Goal: Task Accomplishment & Management: Complete application form

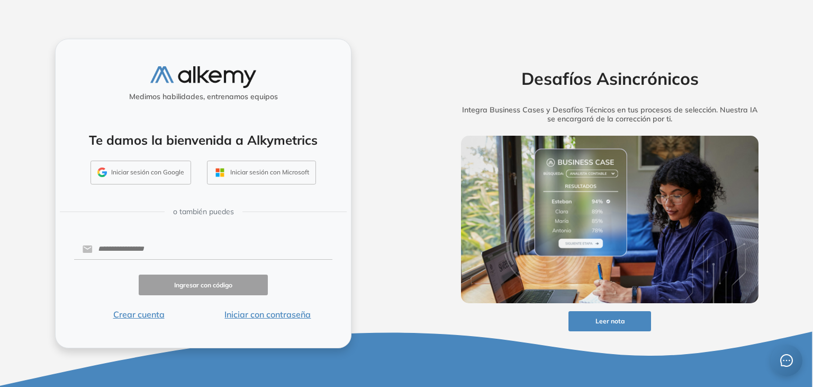
click at [269, 315] on button "Iniciar con contraseña" at bounding box center [267, 314] width 129 height 13
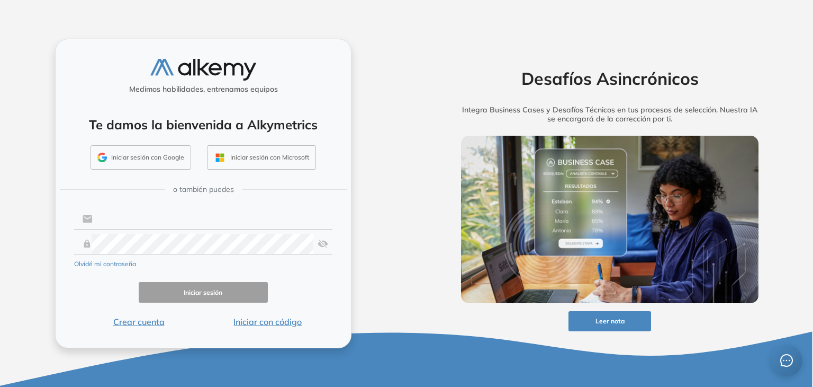
type input "**********"
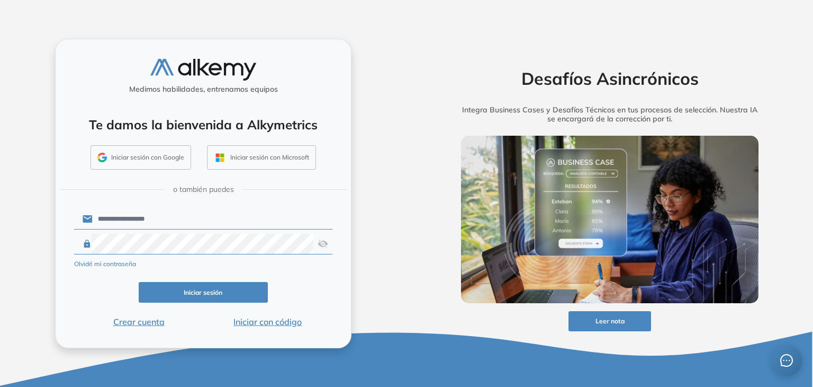
click at [196, 293] on button "Iniciar sesión" at bounding box center [203, 292] width 129 height 21
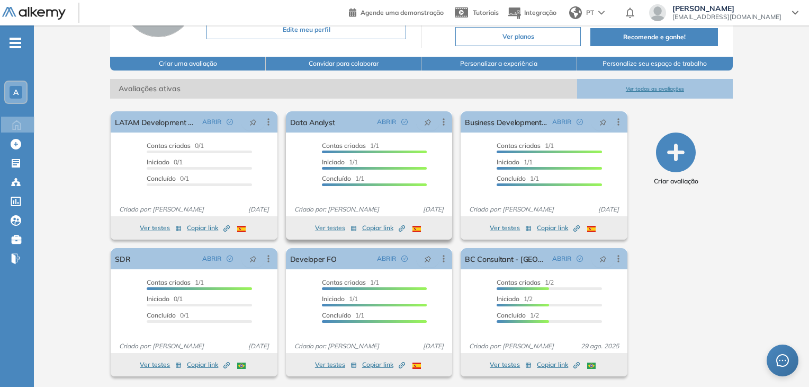
scroll to position [108, 0]
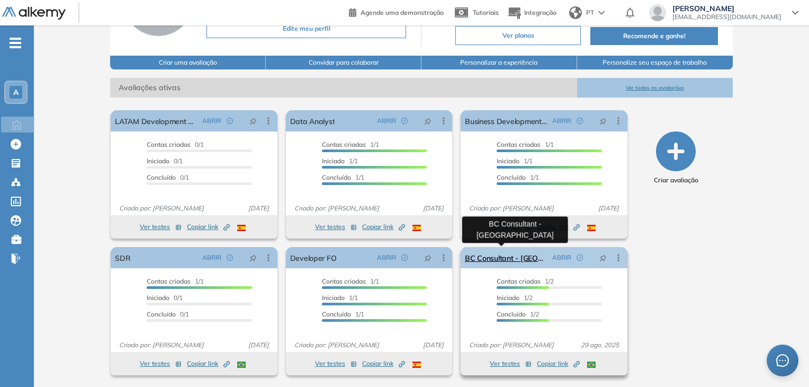
click at [514, 259] on link "BC Consultant - [GEOGRAPHIC_DATA]" at bounding box center [506, 257] width 83 height 21
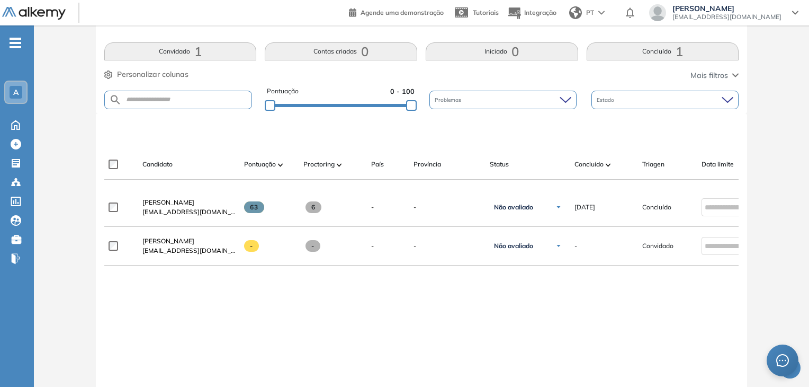
scroll to position [212, 0]
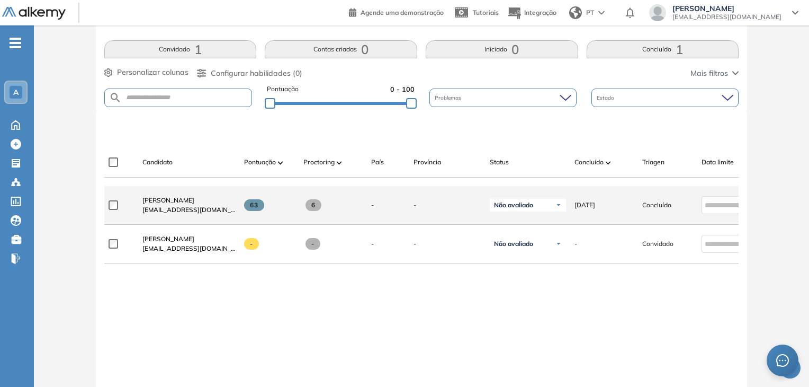
click at [373, 204] on span "-" at bounding box center [372, 205] width 3 height 10
click at [193, 204] on span "Cryslaine Ribas Galdino" at bounding box center [168, 200] width 52 height 8
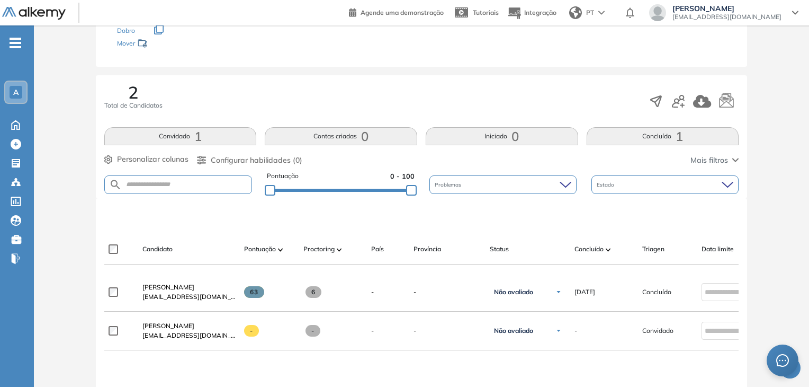
scroll to position [159, 0]
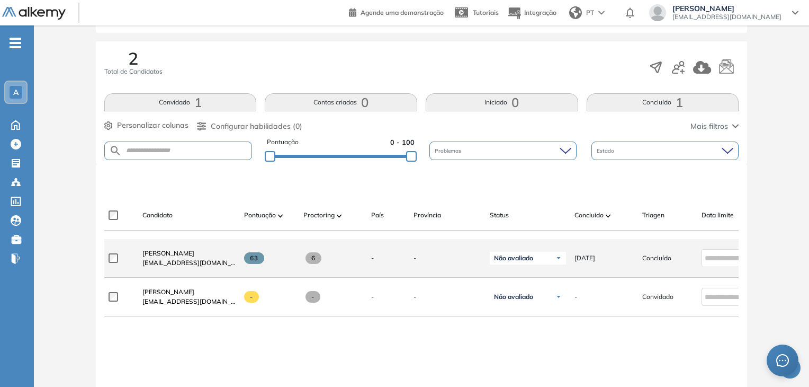
click at [237, 272] on div "63" at bounding box center [265, 258] width 59 height 29
click at [194, 257] on span "Cryslaine Ribas Galdino" at bounding box center [168, 253] width 52 height 8
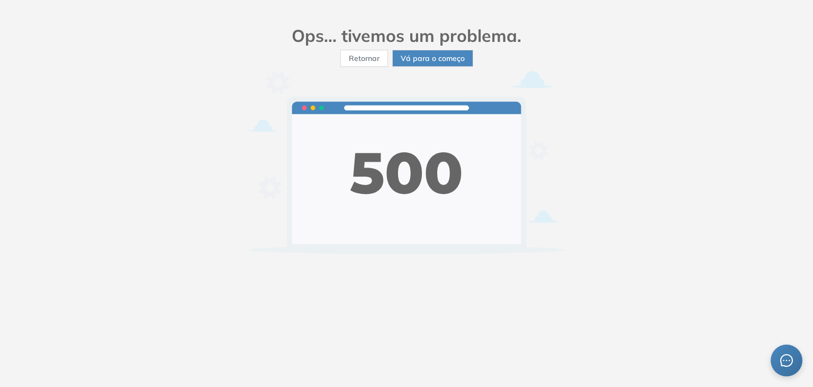
click at [648, 110] on div "Ops... tivemos um problema. Retornar Vá para o começo" at bounding box center [406, 193] width 813 height 387
click at [433, 57] on font "Vá para o começo" at bounding box center [433, 58] width 64 height 10
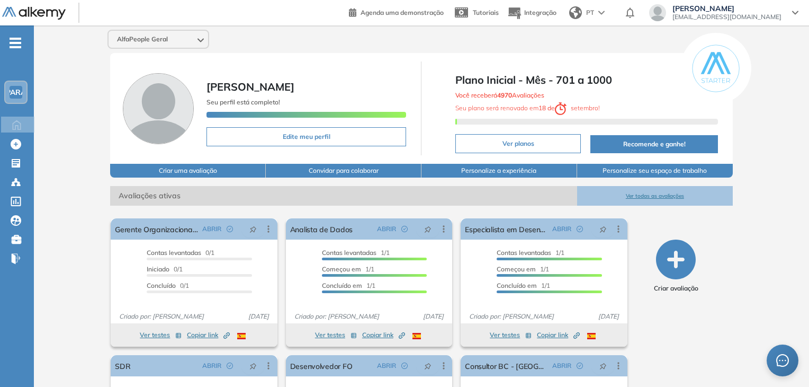
click at [679, 254] on icon "button" at bounding box center [676, 259] width 40 height 40
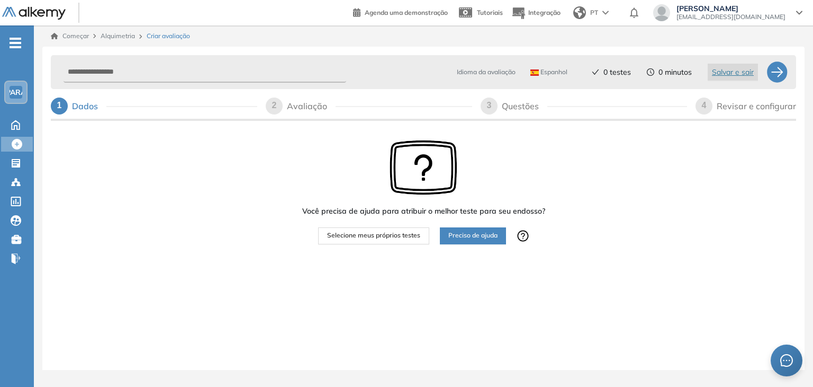
click at [363, 236] on font "Selecione meus próprios testes" at bounding box center [373, 235] width 93 height 8
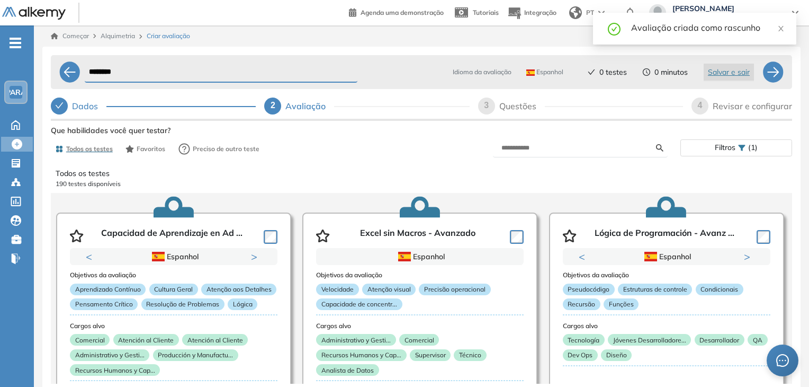
click at [153, 75] on input "********" at bounding box center [221, 72] width 273 height 21
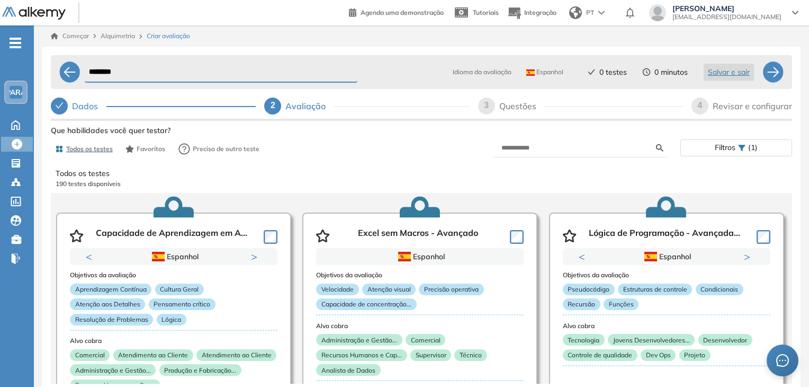
click at [153, 75] on input "********" at bounding box center [221, 72] width 273 height 21
click at [201, 73] on input "********" at bounding box center [221, 72] width 273 height 21
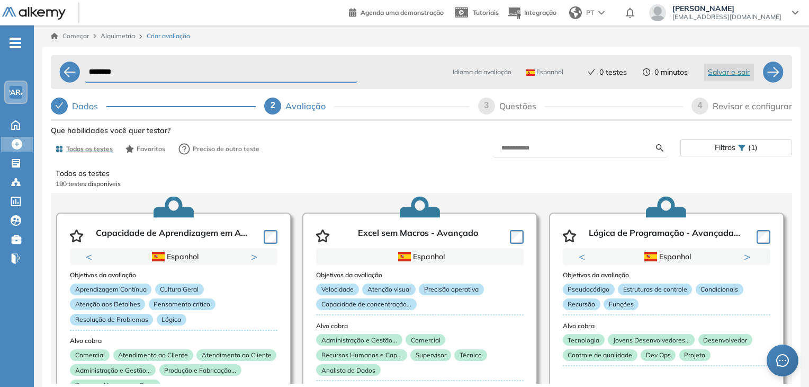
click at [201, 73] on input "********" at bounding box center [221, 72] width 273 height 21
paste input "**********"
type input "**********"
click at [71, 66] on div at bounding box center [69, 71] width 21 height 21
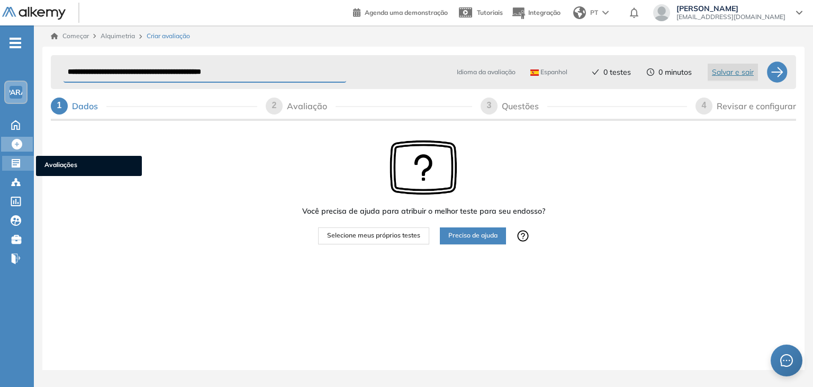
click at [19, 167] on icon at bounding box center [16, 163] width 11 height 11
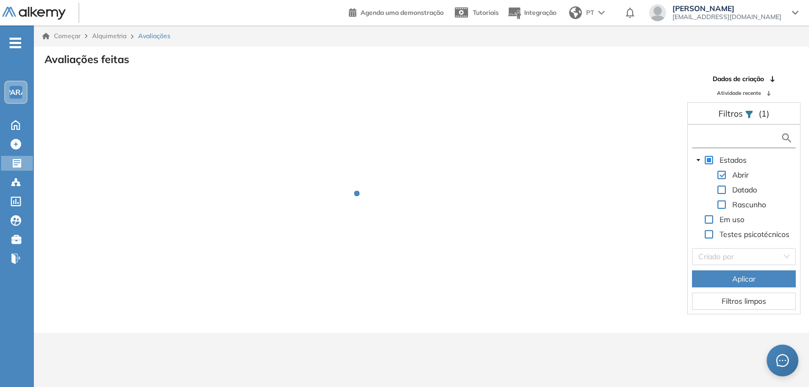
click at [747, 139] on input "text" at bounding box center [738, 137] width 86 height 11
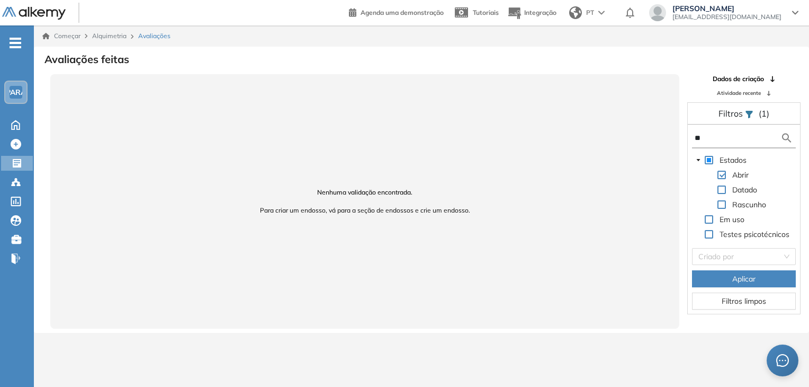
type input "*"
click at [712, 220] on span at bounding box center [709, 219] width 8 height 8
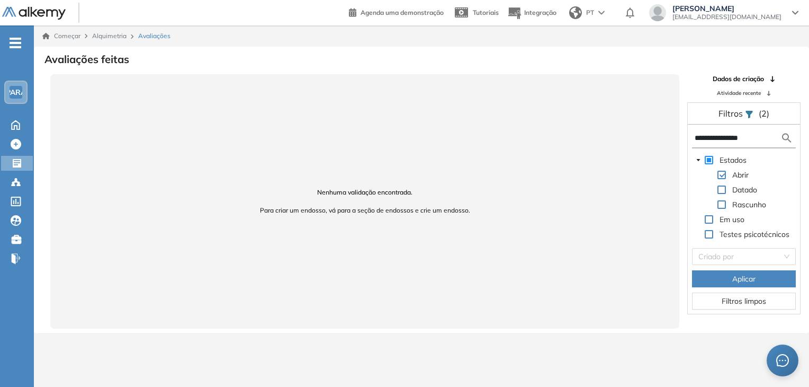
click at [711, 163] on span at bounding box center [709, 160] width 8 height 8
click at [749, 280] on font "Aplicar" at bounding box center [743, 279] width 23 height 10
click at [744, 136] on input "**********" at bounding box center [738, 137] width 86 height 11
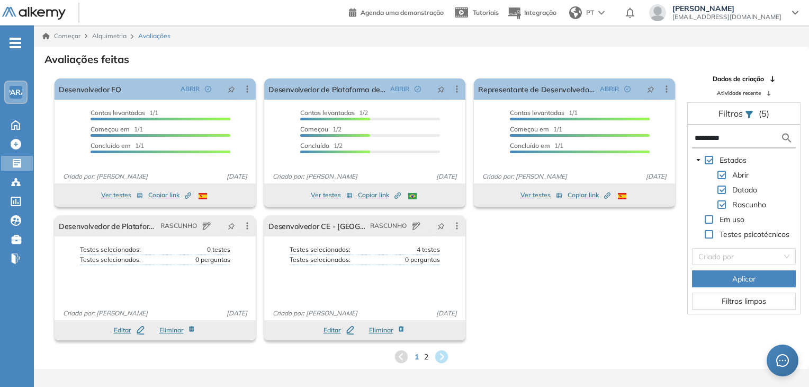
click at [716, 142] on input "*********" at bounding box center [738, 137] width 86 height 11
type input "**"
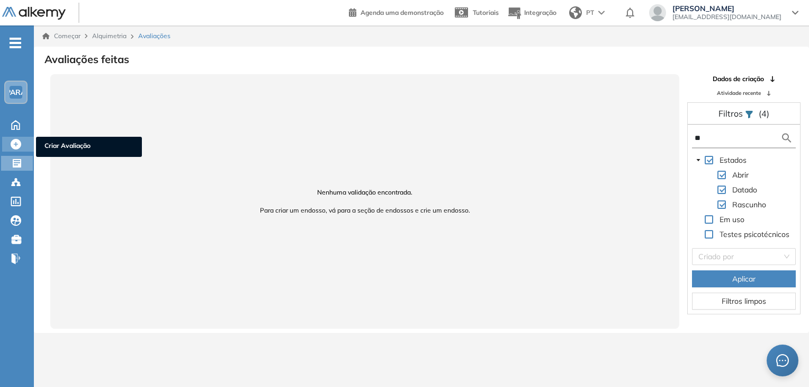
click at [21, 145] on icon at bounding box center [16, 144] width 11 height 11
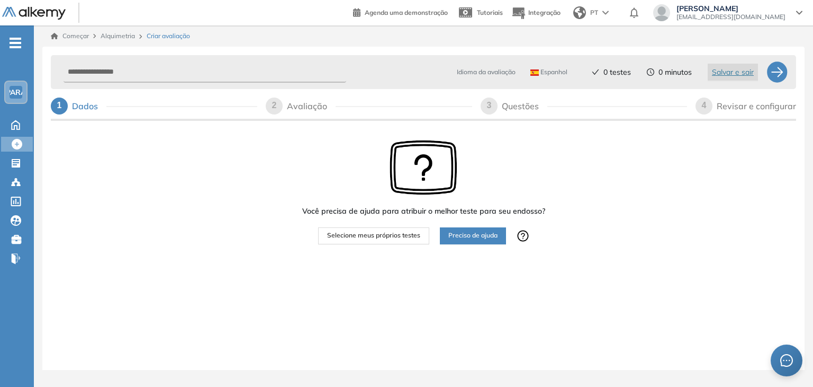
click at [417, 240] on span "Selecione meus próprios testes" at bounding box center [373, 235] width 93 height 10
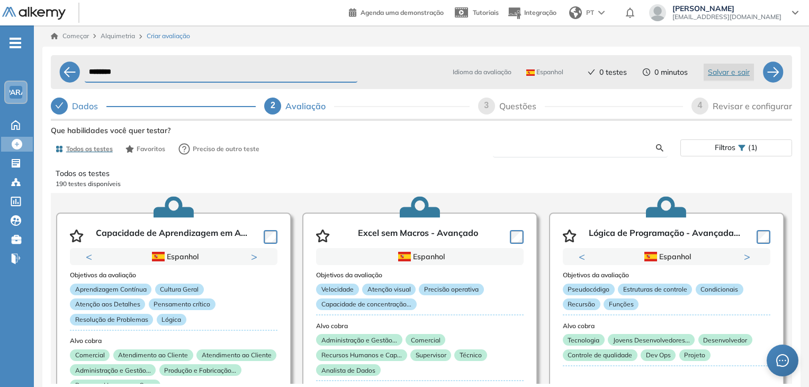
click at [583, 145] on input "text" at bounding box center [579, 148] width 155 height 10
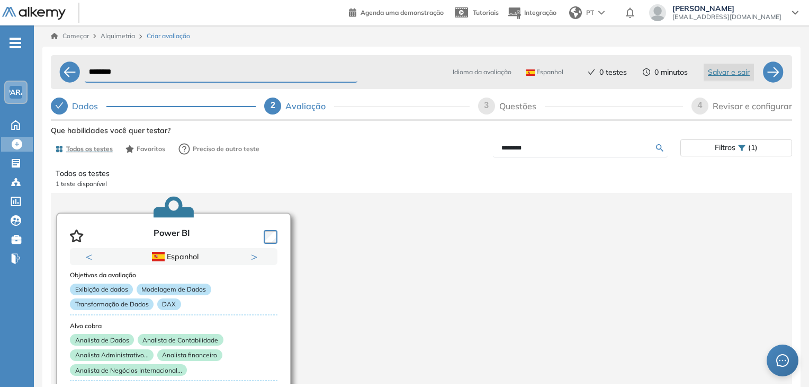
click at [255, 255] on button "Próximo" at bounding box center [256, 256] width 11 height 11
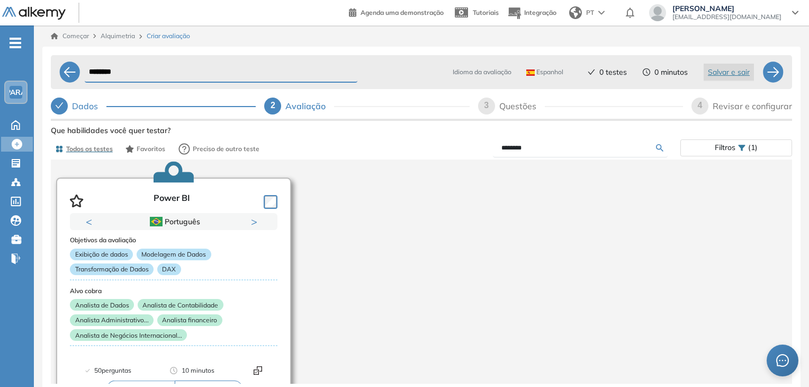
scroll to position [57, 0]
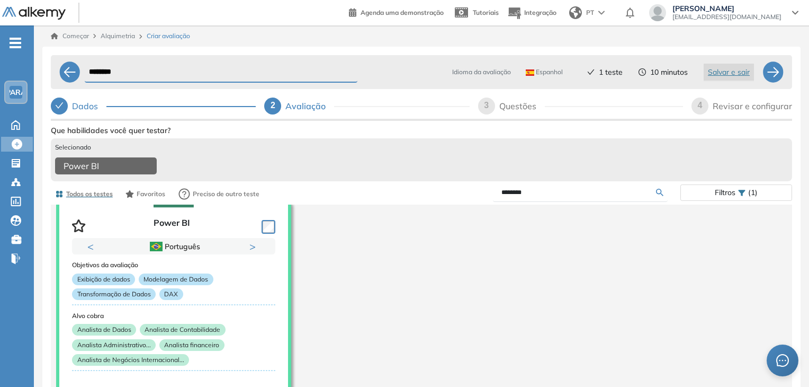
click at [582, 196] on input "********" at bounding box center [579, 192] width 155 height 10
click at [583, 196] on input "********" at bounding box center [579, 192] width 155 height 10
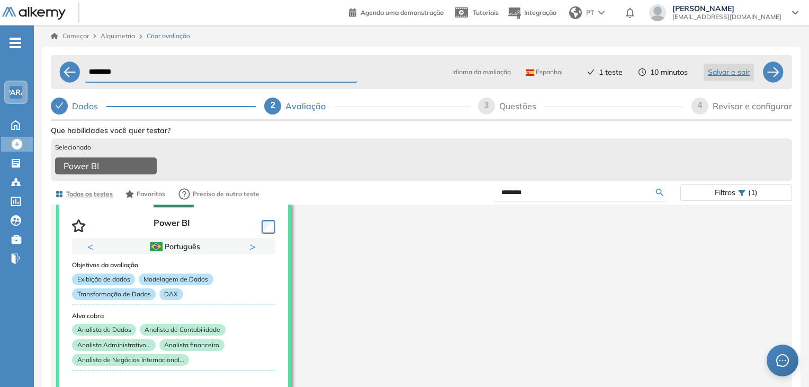
click at [583, 196] on input "********" at bounding box center [579, 192] width 155 height 10
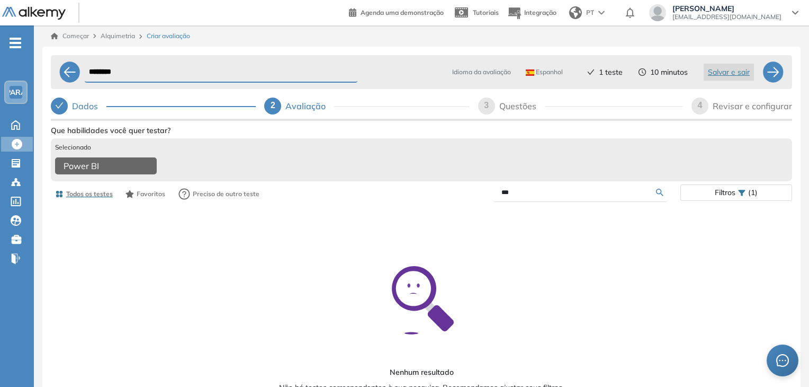
scroll to position [0, 0]
type input "*"
click at [536, 197] on input "**********" at bounding box center [579, 192] width 155 height 10
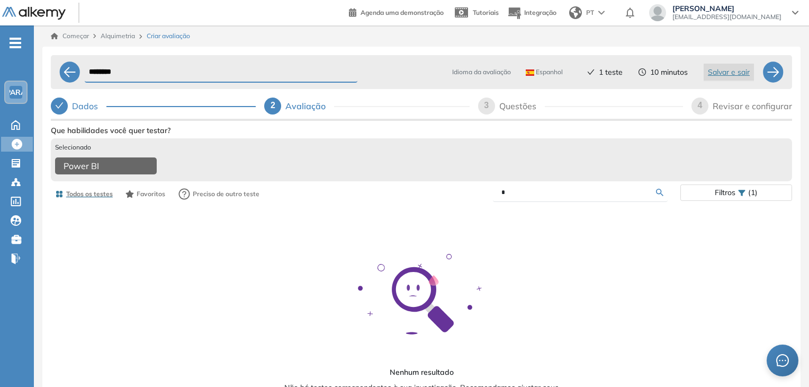
type input "*"
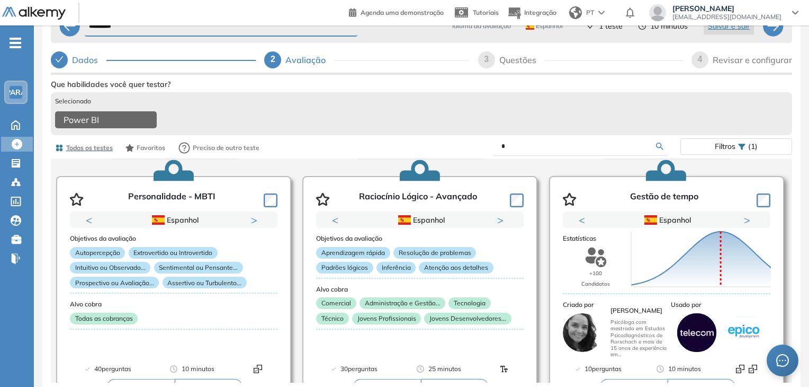
scroll to position [1229, 0]
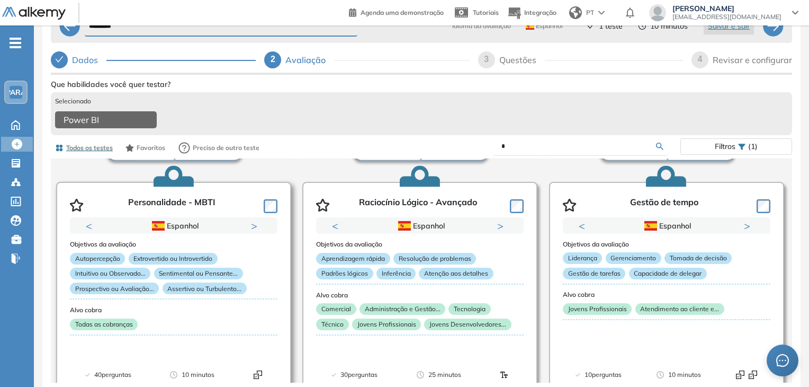
click at [256, 220] on button "Próximo" at bounding box center [256, 225] width 11 height 11
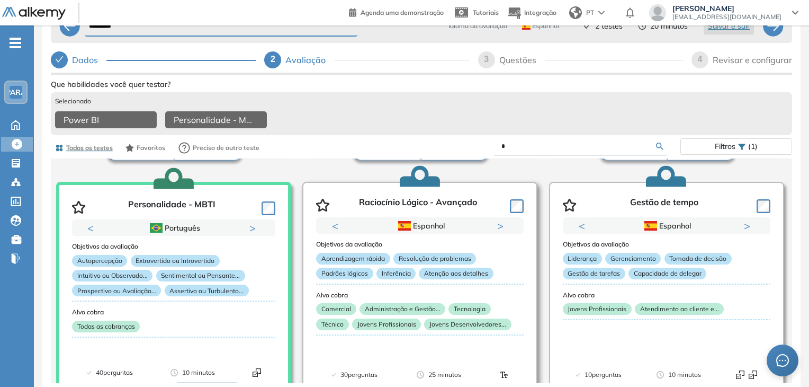
click at [498, 221] on button "Próximo" at bounding box center [502, 225] width 11 height 11
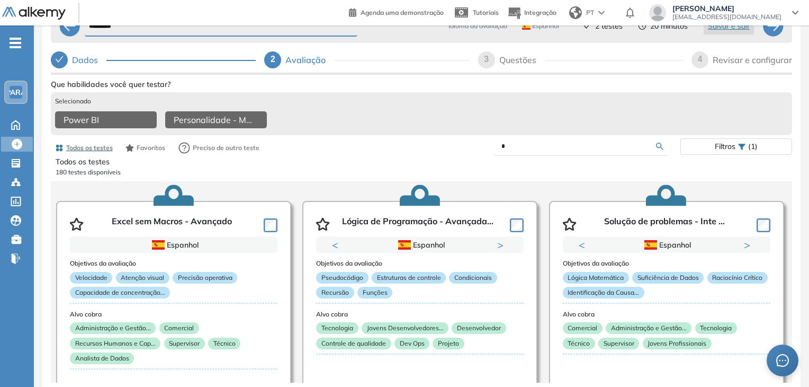
scroll to position [0, 0]
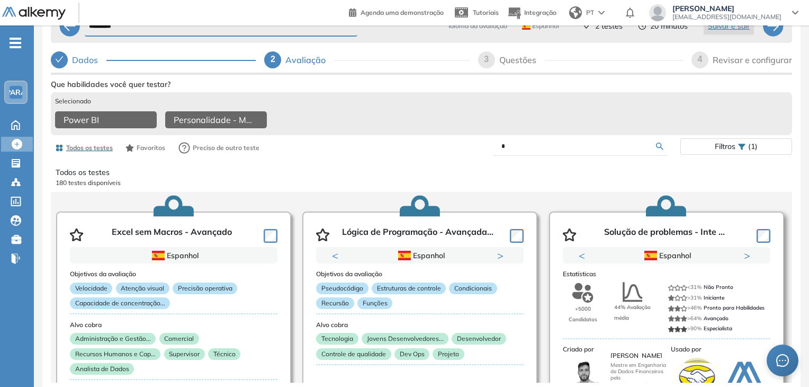
click at [744, 251] on button "Próximo" at bounding box center [749, 255] width 11 height 11
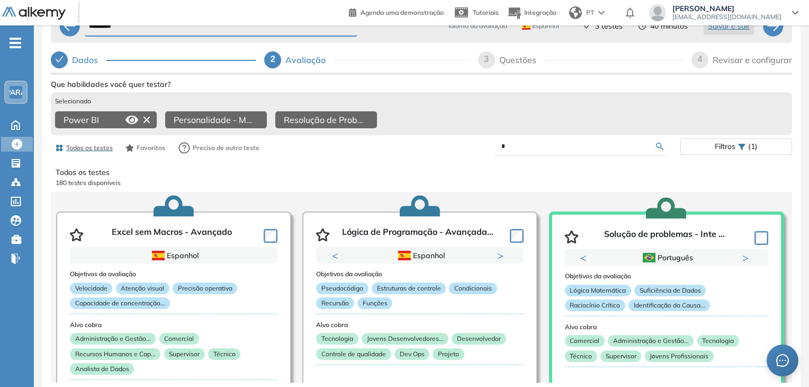
click at [121, 117] on div "Power BI" at bounding box center [106, 119] width 102 height 17
click at [129, 113] on icon at bounding box center [132, 119] width 13 height 13
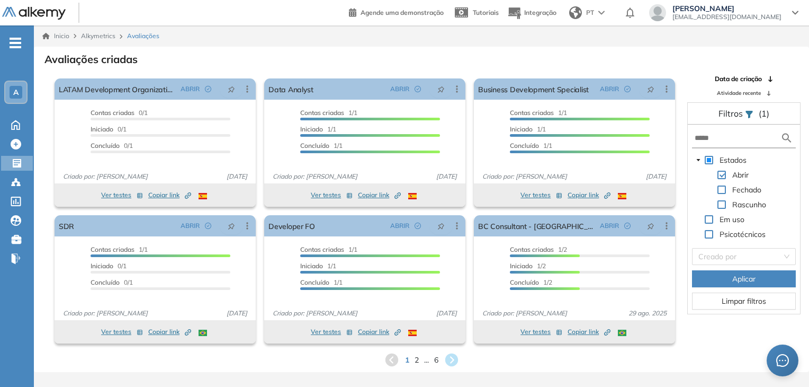
click at [727, 203] on div "Rascunho" at bounding box center [730, 205] width 76 height 15
click at [721, 203] on span at bounding box center [722, 204] width 8 height 8
click at [722, 174] on span at bounding box center [722, 175] width 8 height 8
click at [746, 281] on span "Aplicar" at bounding box center [743, 279] width 23 height 12
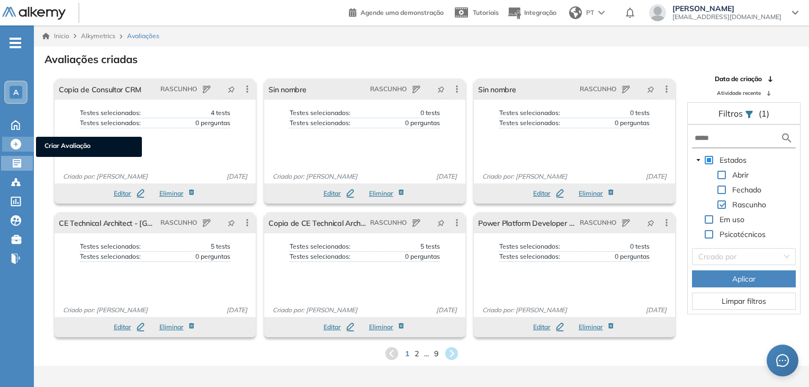
click at [14, 147] on icon at bounding box center [16, 144] width 11 height 11
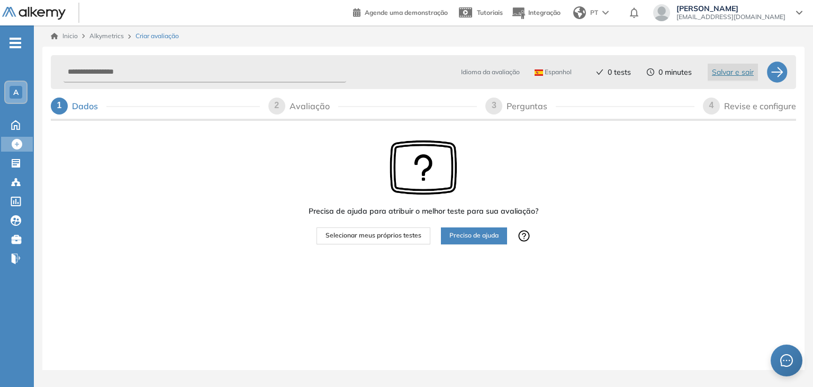
click at [382, 236] on span "Selecionar meus próprios testes" at bounding box center [374, 235] width 96 height 10
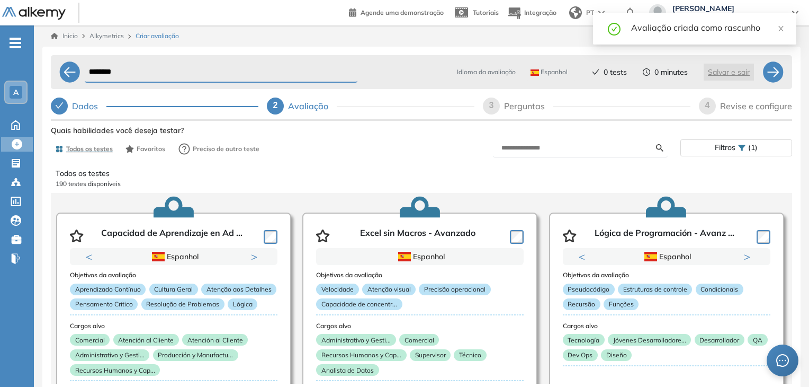
drag, startPoint x: 560, startPoint y: 67, endPoint x: 559, endPoint y: 72, distance: 5.3
click at [559, 70] on div "Espanhol" at bounding box center [551, 72] width 50 height 17
click at [552, 73] on span "Espanhol" at bounding box center [549, 72] width 37 height 8
click at [551, 73] on span "Espanhol" at bounding box center [549, 72] width 37 height 8
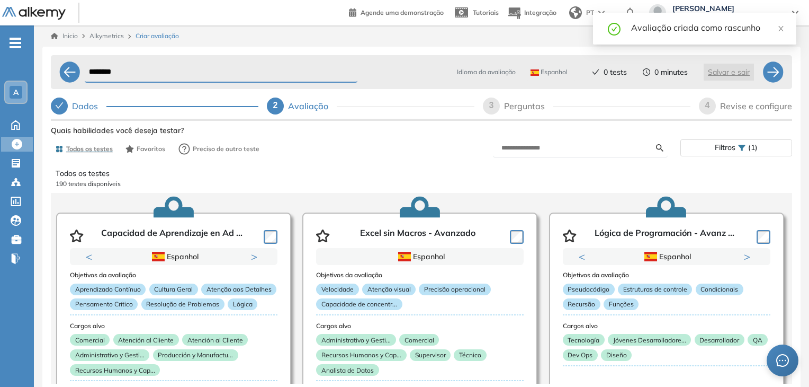
click at [545, 70] on span "Espanhol" at bounding box center [549, 72] width 37 height 8
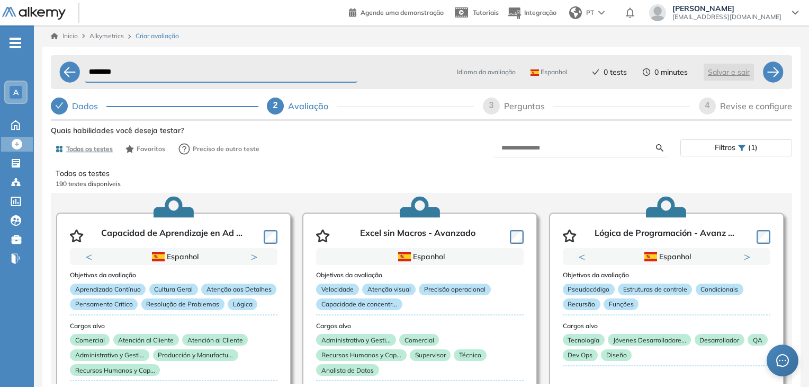
click at [540, 70] on span "Espanhol" at bounding box center [549, 72] width 37 height 8
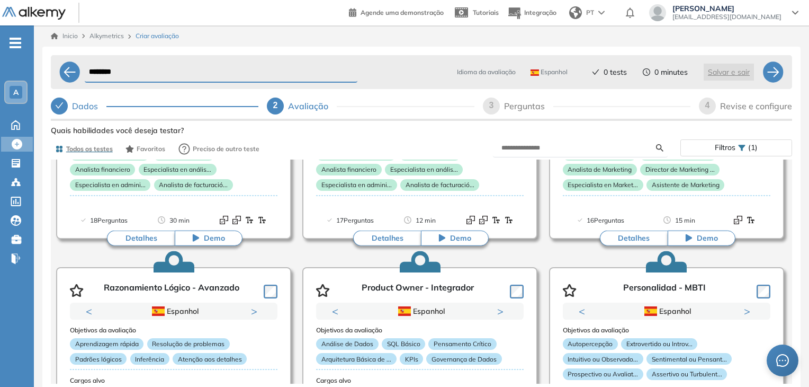
scroll to position [2004, 0]
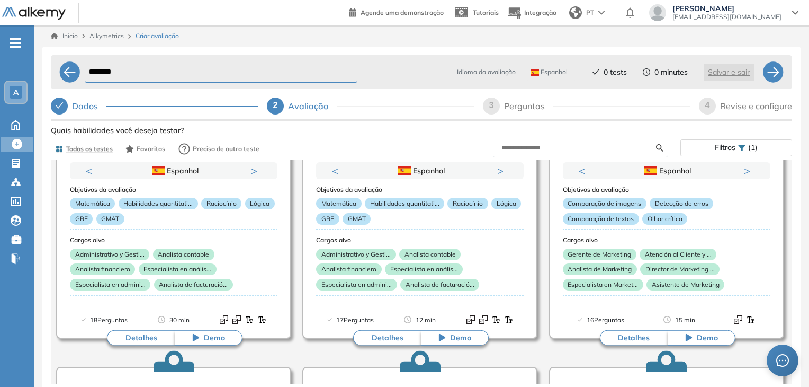
click at [591, 144] on form at bounding box center [580, 148] width 175 height 19
click at [592, 147] on input "text" at bounding box center [579, 148] width 155 height 10
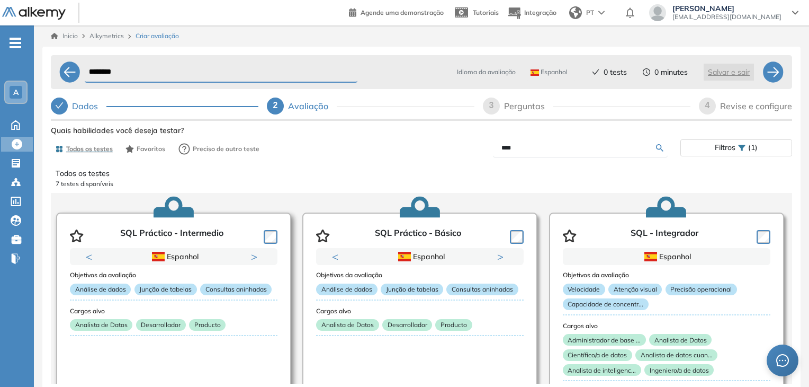
scroll to position [53, 0]
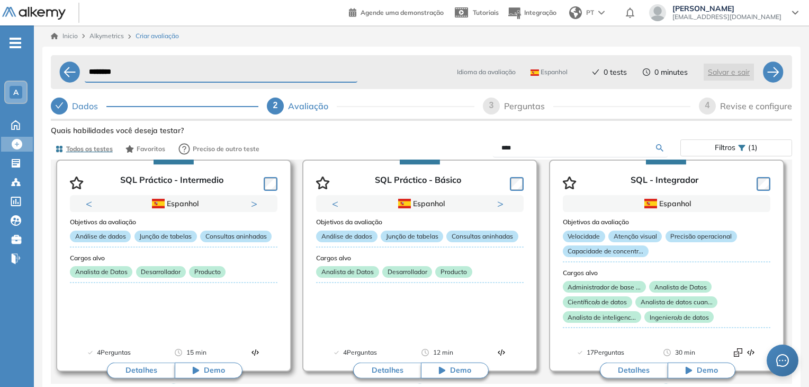
click at [254, 202] on button "Next" at bounding box center [256, 203] width 11 height 11
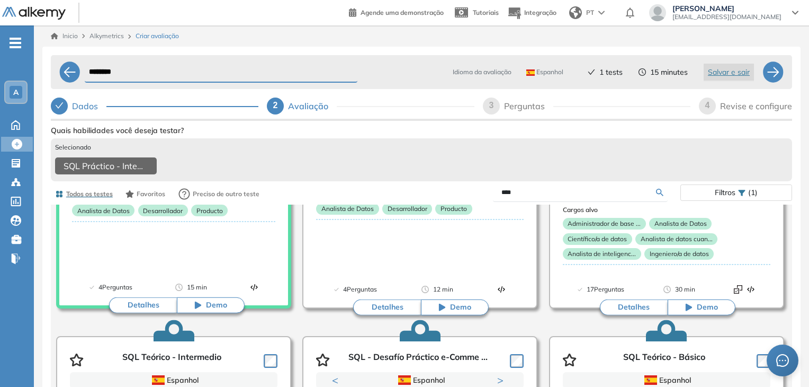
scroll to position [0, 0]
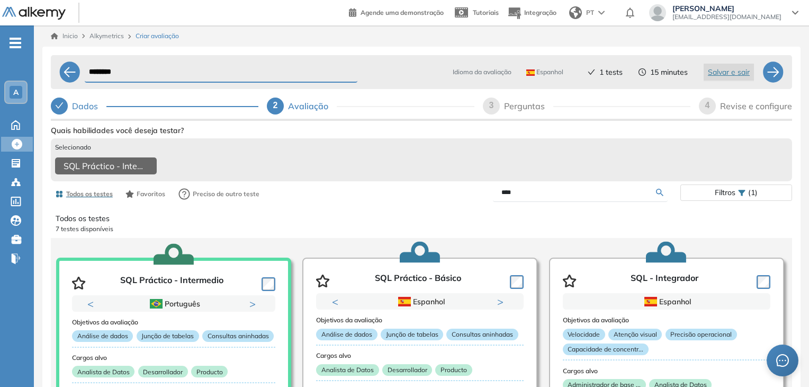
click at [520, 196] on input "***" at bounding box center [579, 192] width 155 height 10
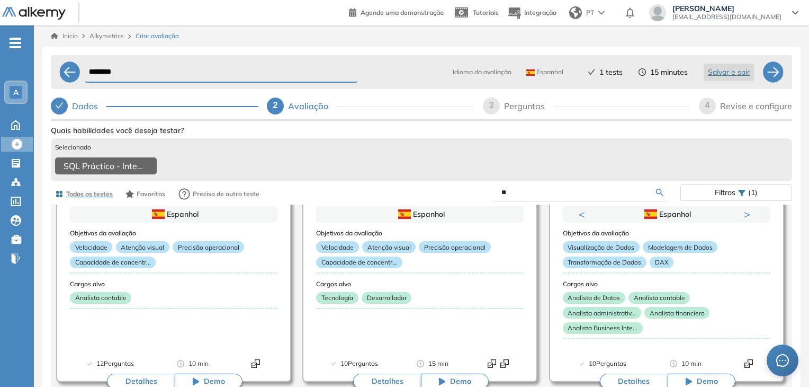
scroll to position [265, 0]
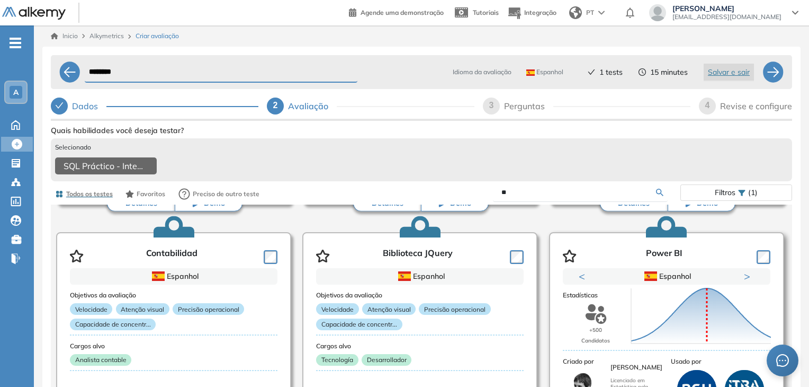
click at [744, 280] on button "Next" at bounding box center [749, 276] width 11 height 11
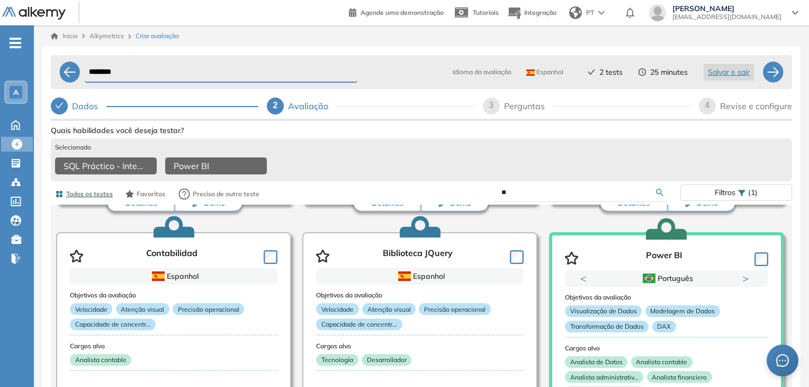
click at [508, 197] on input "**" at bounding box center [579, 192] width 155 height 10
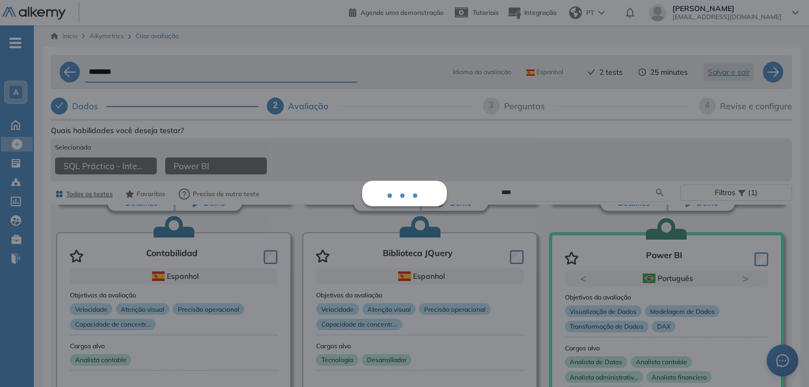
scroll to position [57, 0]
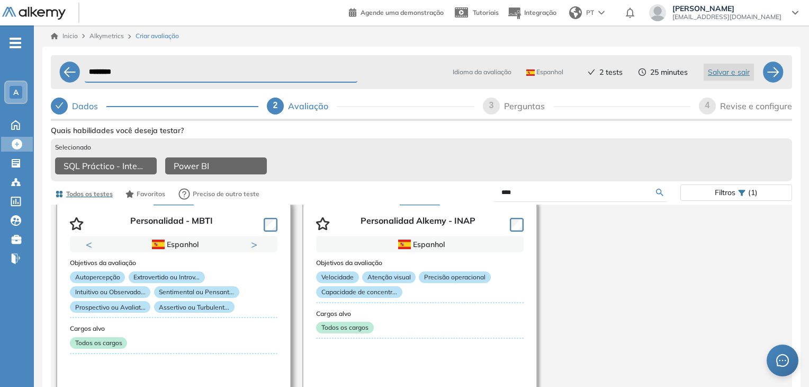
click at [255, 248] on button "Next" at bounding box center [256, 244] width 11 height 11
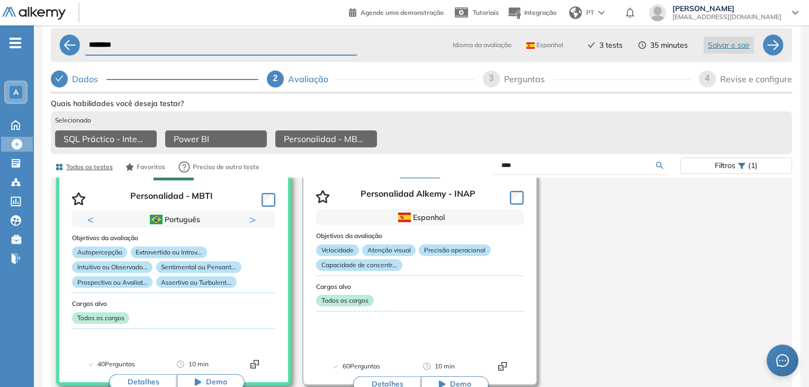
scroll to position [55, 0]
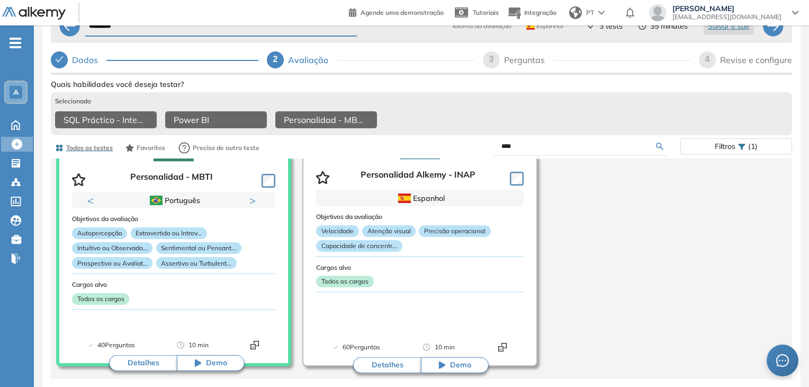
click at [579, 141] on input "****" at bounding box center [579, 146] width 155 height 10
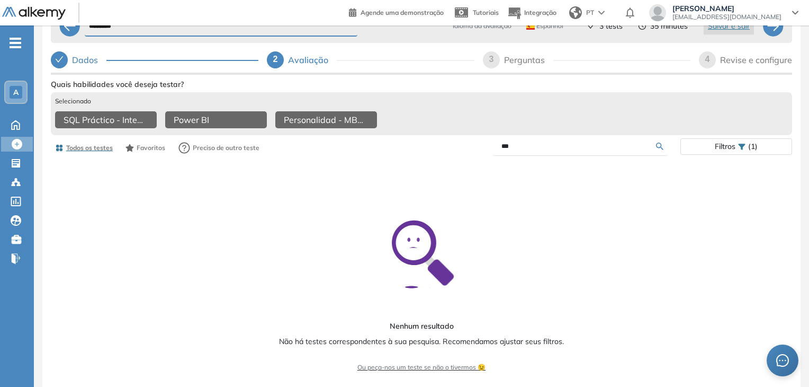
scroll to position [0, 0]
click at [507, 137] on form "***" at bounding box center [580, 146] width 175 height 19
click at [512, 142] on input "***" at bounding box center [579, 146] width 155 height 10
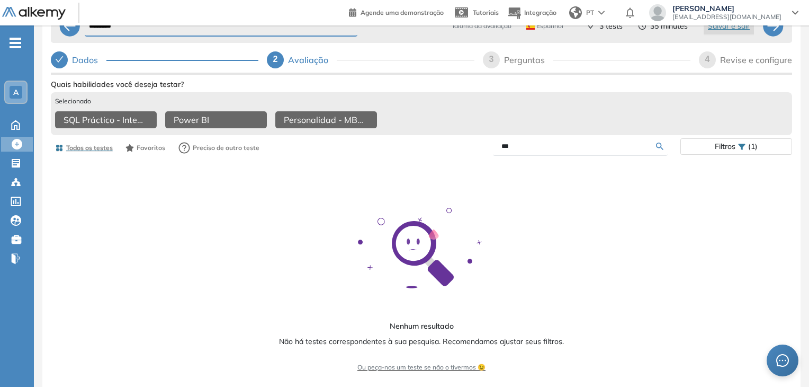
click at [512, 142] on input "***" at bounding box center [579, 146] width 155 height 10
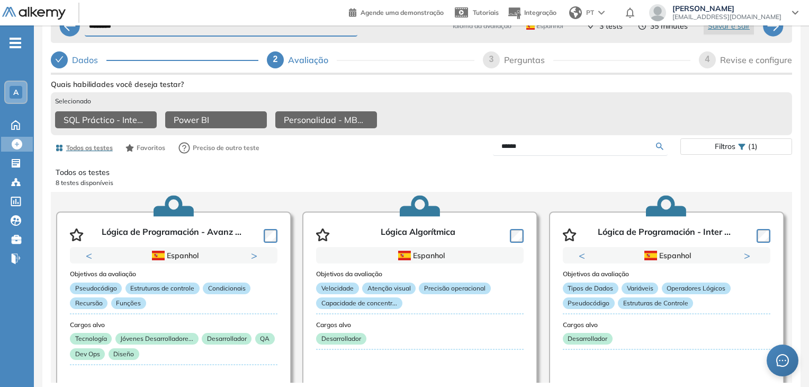
type input "******"
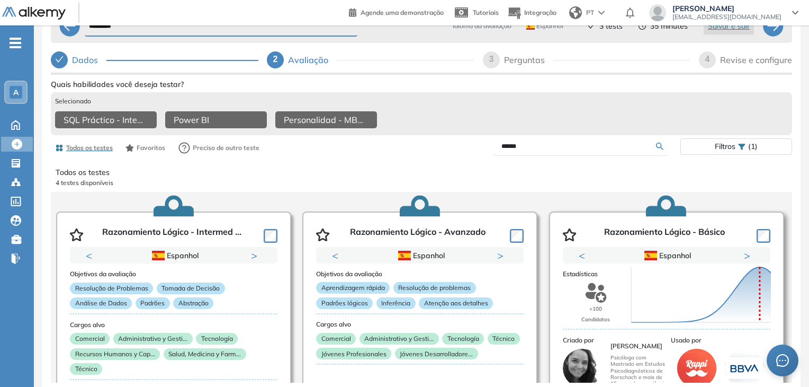
click at [746, 251] on button "Next" at bounding box center [749, 255] width 11 height 11
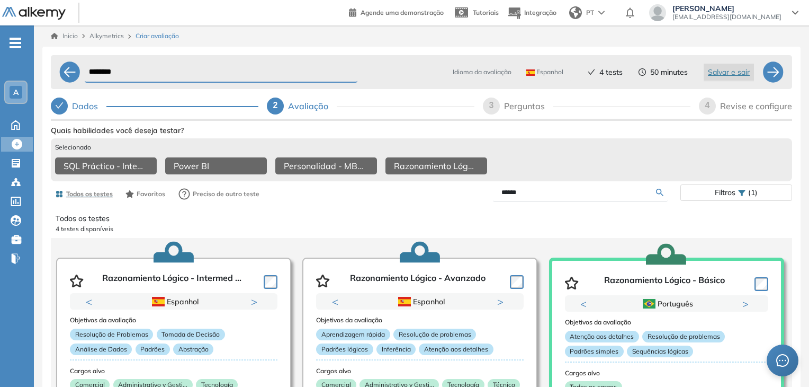
click at [138, 75] on input "********" at bounding box center [221, 72] width 273 height 21
click at [141, 74] on input "********" at bounding box center [221, 72] width 273 height 21
click at [183, 74] on input "********" at bounding box center [221, 72] width 273 height 21
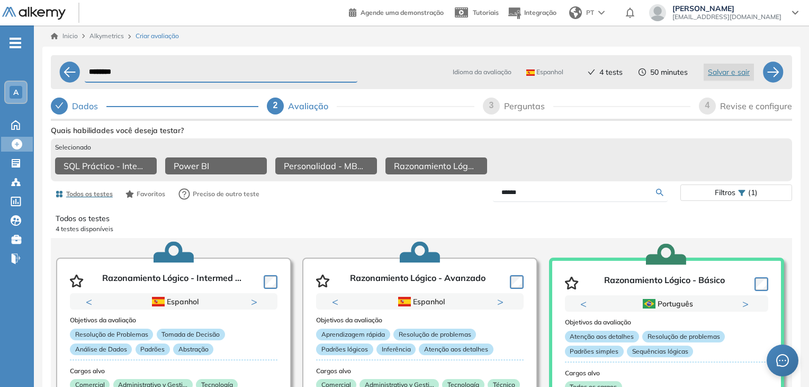
click at [183, 74] on input "********" at bounding box center [221, 72] width 273 height 21
paste input "**********"
type input "**********"
click at [549, 75] on span "Espanhol" at bounding box center [544, 72] width 37 height 8
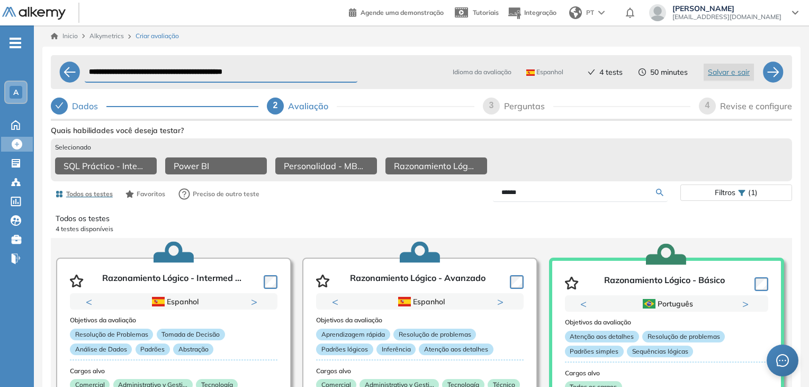
click at [309, 104] on div "Avaliação" at bounding box center [312, 105] width 49 height 17
click at [538, 102] on div "Perguntas" at bounding box center [528, 105] width 49 height 17
select select "*****"
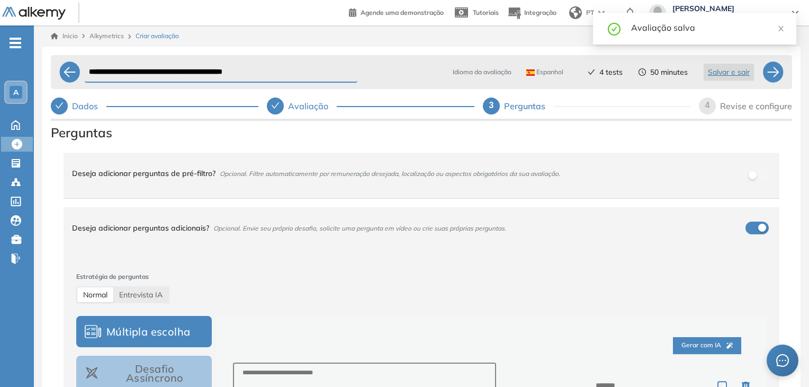
click at [758, 229] on div "button" at bounding box center [762, 227] width 8 height 8
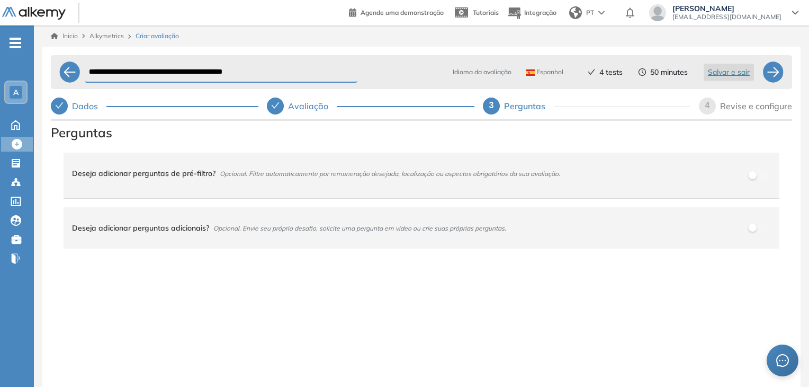
click at [712, 108] on div "4" at bounding box center [707, 105] width 17 height 17
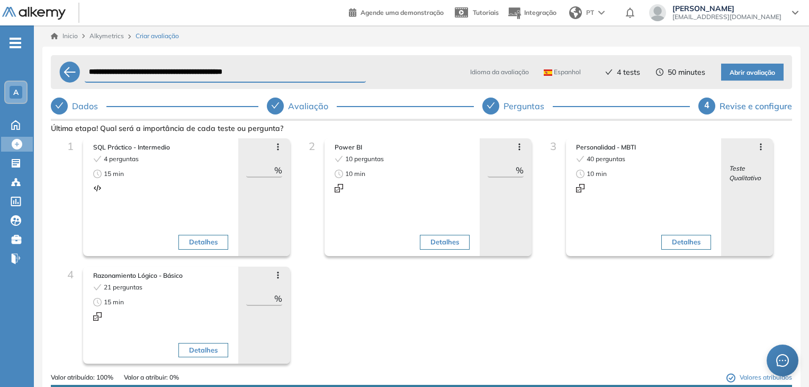
click at [562, 74] on span "Espanhol" at bounding box center [562, 72] width 37 height 8
click at [61, 105] on icon "check" at bounding box center [60, 105] width 8 height 6
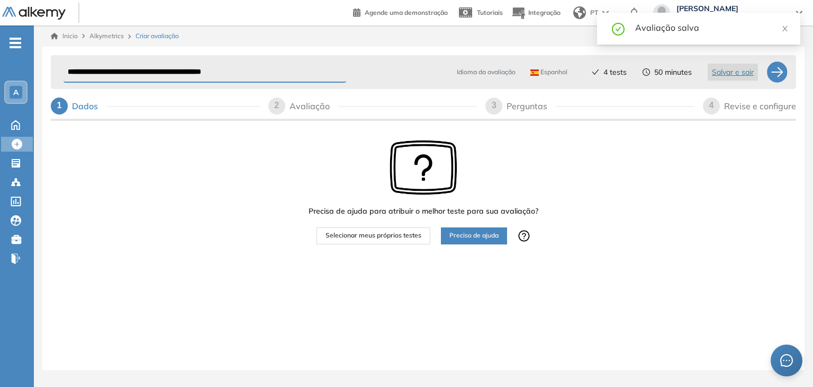
click at [295, 103] on div "Avaliação" at bounding box center [314, 105] width 49 height 17
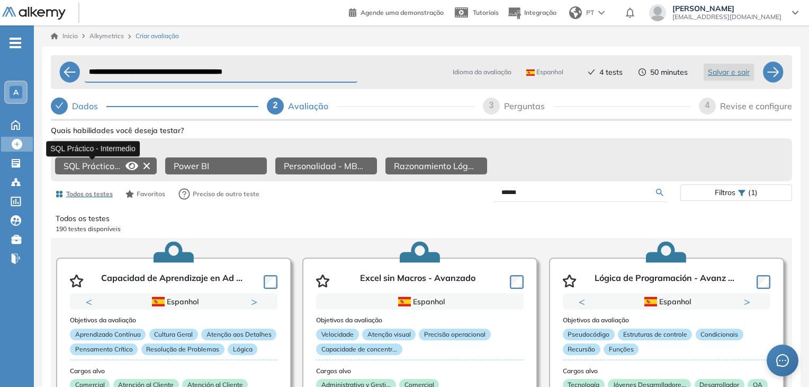
click at [102, 166] on span "SQL Práctico - Intermedio" at bounding box center [93, 165] width 58 height 13
click at [544, 74] on span "Espanhol" at bounding box center [544, 72] width 37 height 8
click at [513, 104] on div "Perguntas" at bounding box center [528, 105] width 49 height 17
select select "*****"
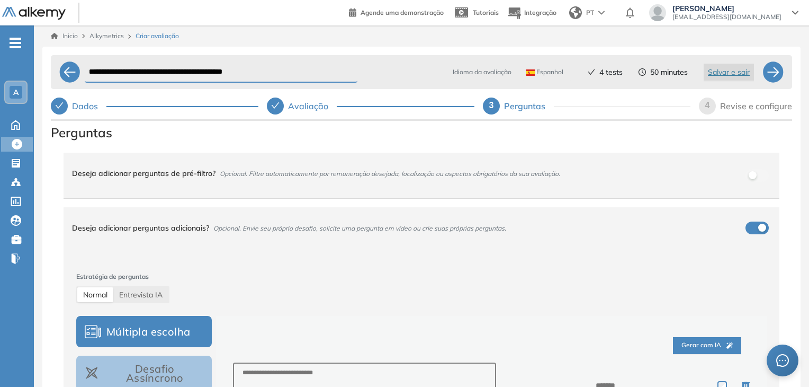
click at [749, 227] on div "Deseja adicionar perguntas adicionais? Opcional. Envie seu próprio desafio, sol…" at bounding box center [415, 227] width 686 height 29
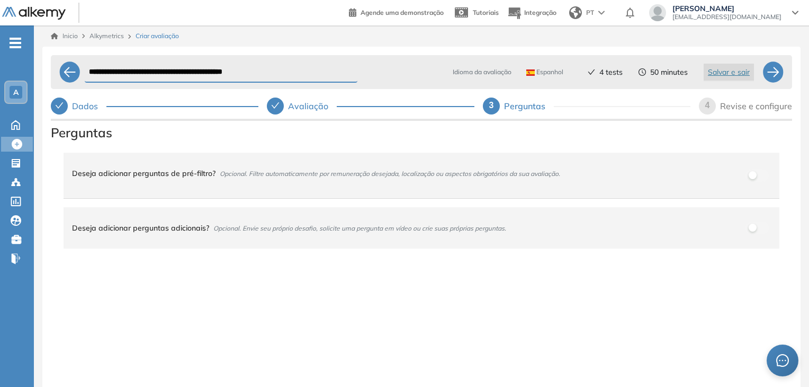
click at [715, 107] on div "4" at bounding box center [707, 105] width 17 height 17
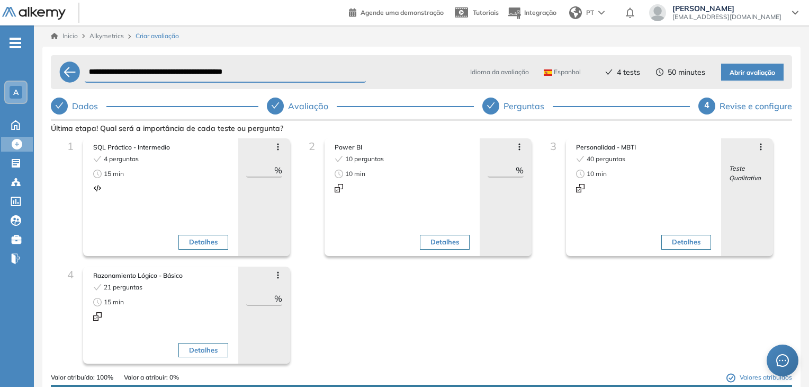
click at [277, 146] on icon at bounding box center [278, 146] width 8 height 8
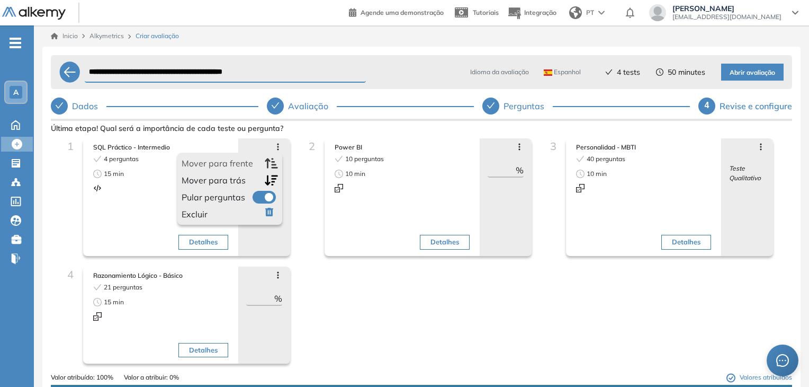
click at [412, 314] on div "1 SQL Práctico - Intermedio 4 perguntas 15 min Detalhes Mover para frente Mover…" at bounding box center [421, 255] width 724 height 234
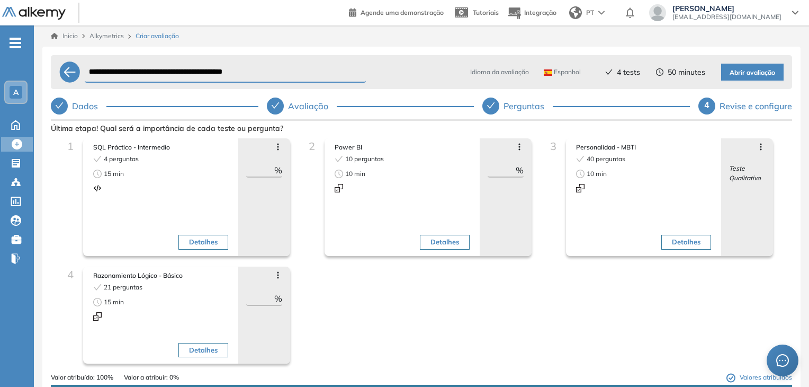
click at [201, 242] on button "Detalhes" at bounding box center [203, 242] width 50 height 15
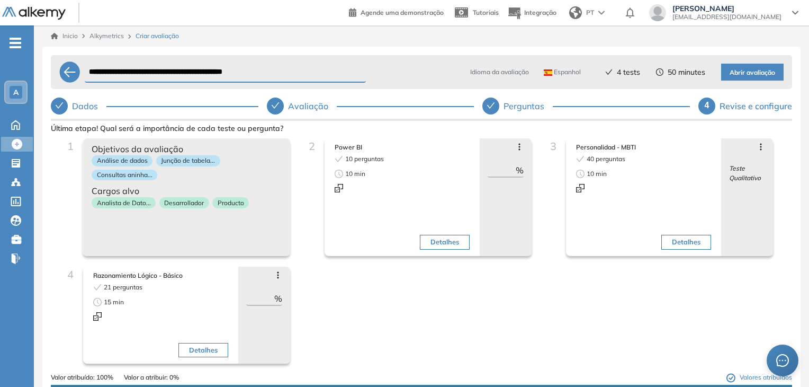
click at [436, 246] on button "Detalhes" at bounding box center [445, 242] width 50 height 15
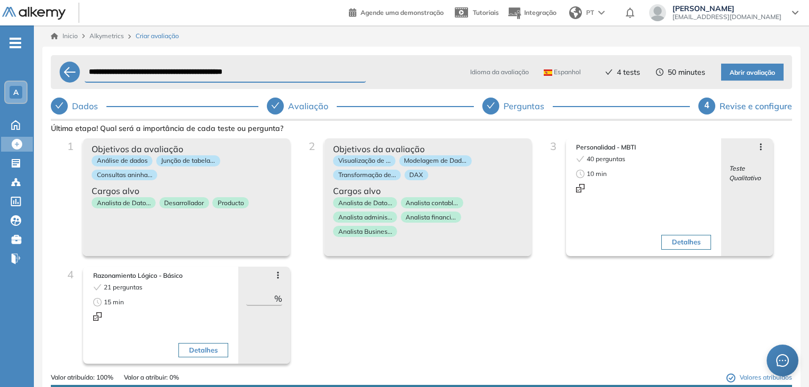
click at [667, 241] on button "Detalhes" at bounding box center [686, 242] width 50 height 15
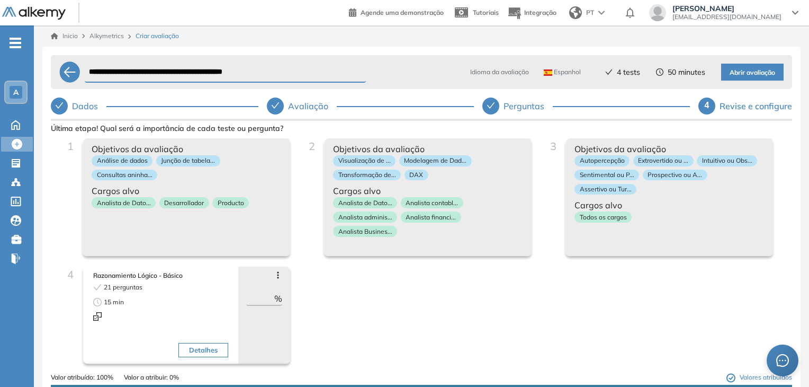
click at [187, 350] on button "Detalhes" at bounding box center [203, 350] width 50 height 15
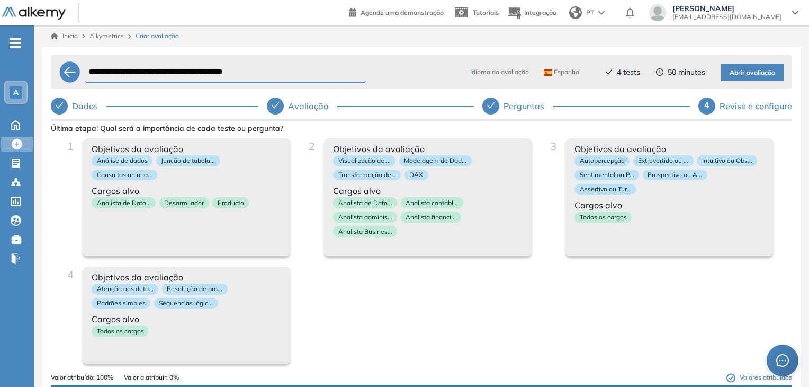
click at [560, 75] on span "Espanhol" at bounding box center [562, 72] width 37 height 8
click at [710, 100] on div "4" at bounding box center [707, 105] width 17 height 17
click at [741, 73] on span "Abrir avaliação" at bounding box center [753, 73] width 46 height 10
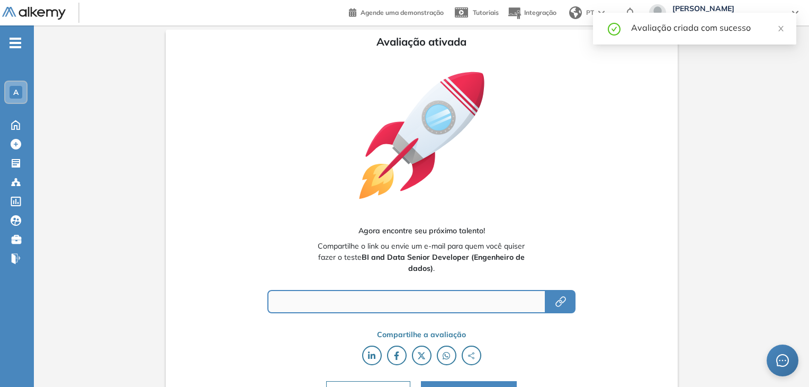
type input "**********"
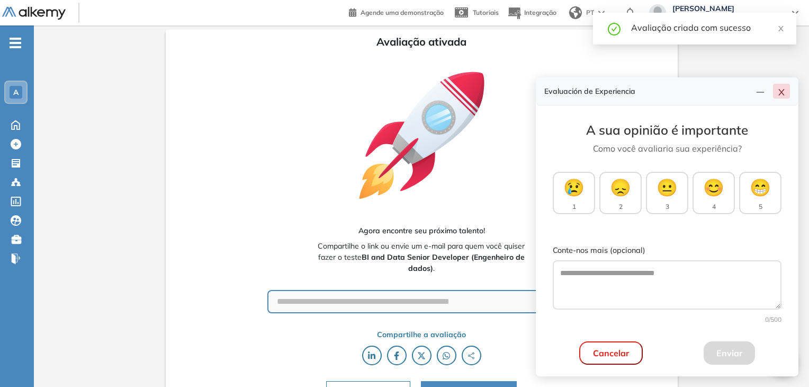
click at [783, 95] on icon "close" at bounding box center [781, 92] width 8 height 8
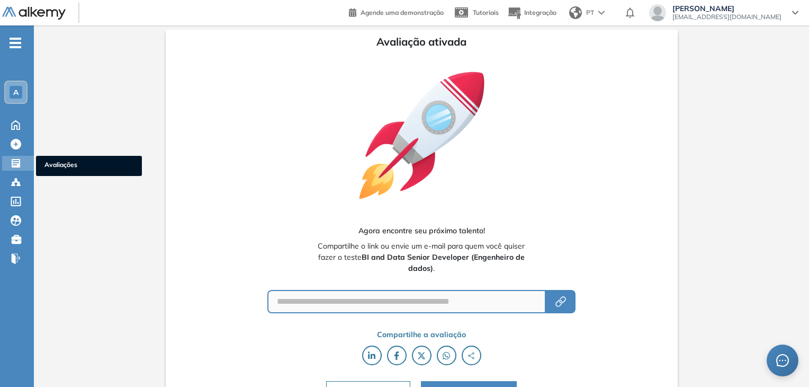
click at [15, 161] on icon at bounding box center [16, 163] width 8 height 8
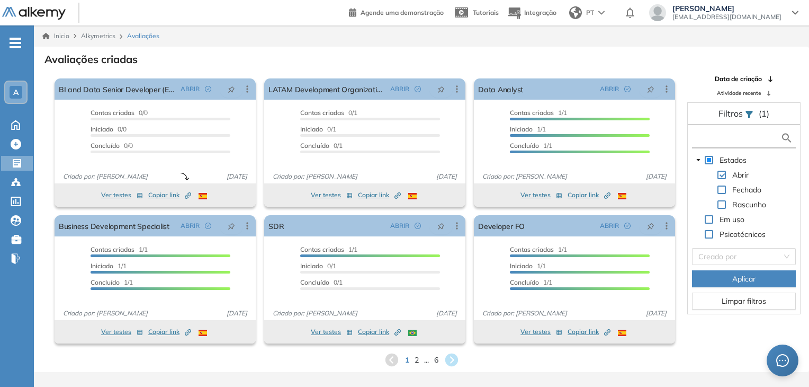
click at [727, 140] on input "text" at bounding box center [738, 137] width 86 height 11
type input "**"
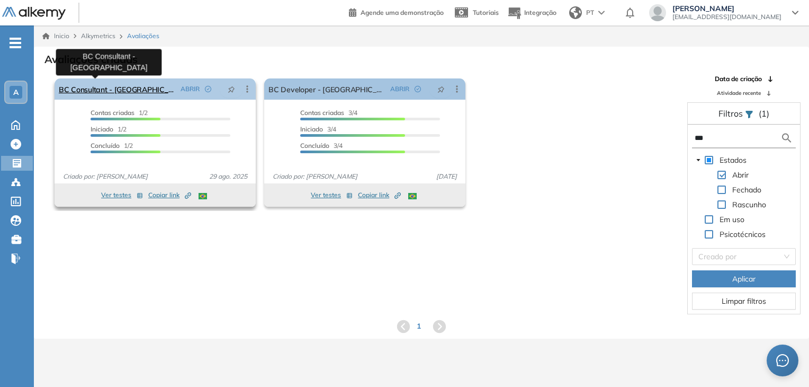
click at [118, 92] on link "BC Consultant - [GEOGRAPHIC_DATA]" at bounding box center [118, 88] width 118 height 21
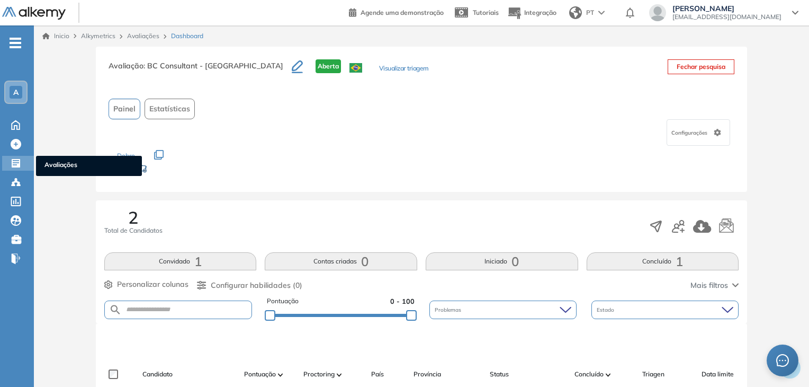
click at [22, 165] on div at bounding box center [17, 162] width 13 height 13
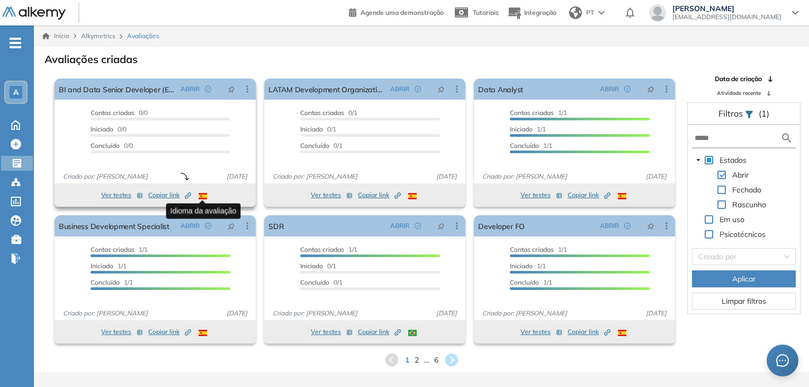
click at [200, 195] on img at bounding box center [203, 196] width 8 height 6
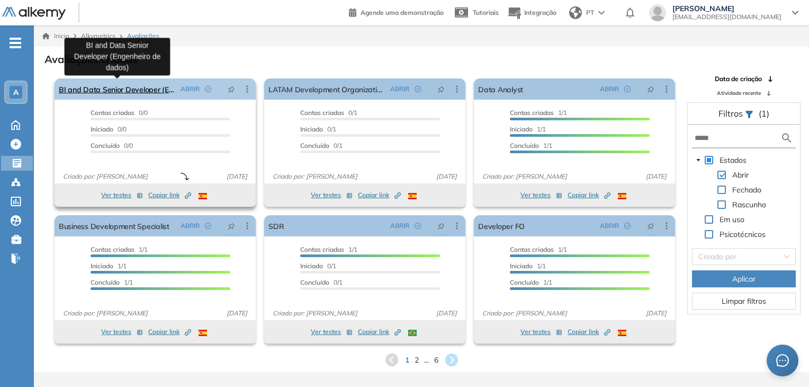
click at [123, 91] on link "BI and Data Senior Developer (Engenheiro de dados)" at bounding box center [118, 88] width 118 height 21
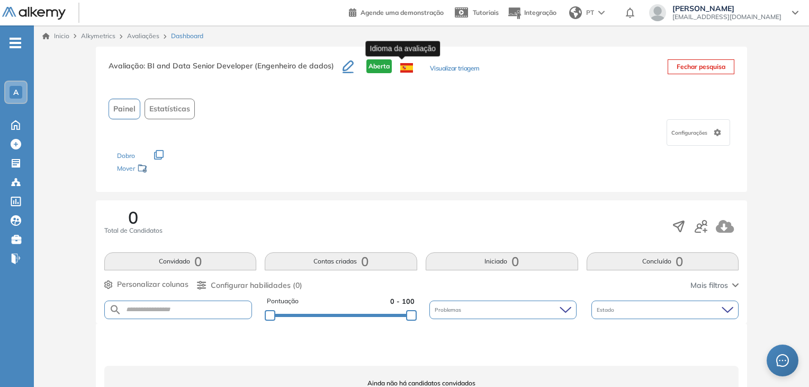
click at [402, 69] on img at bounding box center [406, 68] width 13 height 10
click at [687, 140] on div "Configurações" at bounding box center [699, 132] width 64 height 26
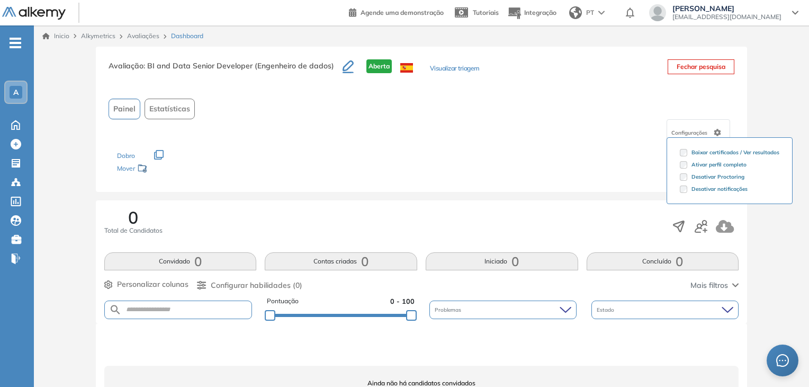
click at [539, 136] on div "Configurações Baixar certificados / Ver resultados Ativar perfil completo Desat…" at bounding box center [422, 132] width 627 height 26
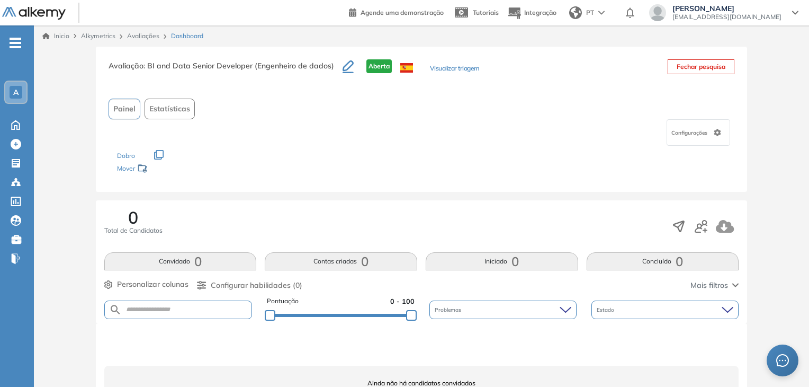
click at [343, 66] on icon "button" at bounding box center [348, 66] width 11 height 13
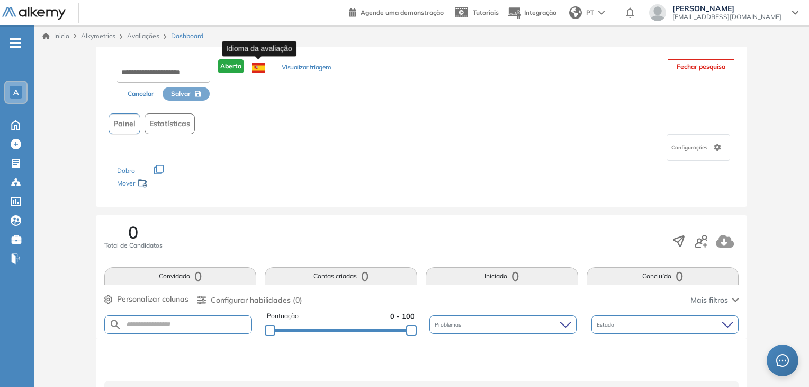
click at [256, 68] on img at bounding box center [258, 68] width 13 height 10
click at [232, 65] on span "Aberta" at bounding box center [230, 66] width 25 height 14
click at [170, 73] on input "text" at bounding box center [163, 73] width 93 height 19
drag, startPoint x: 311, startPoint y: 115, endPoint x: 310, endPoint y: 77, distance: 38.7
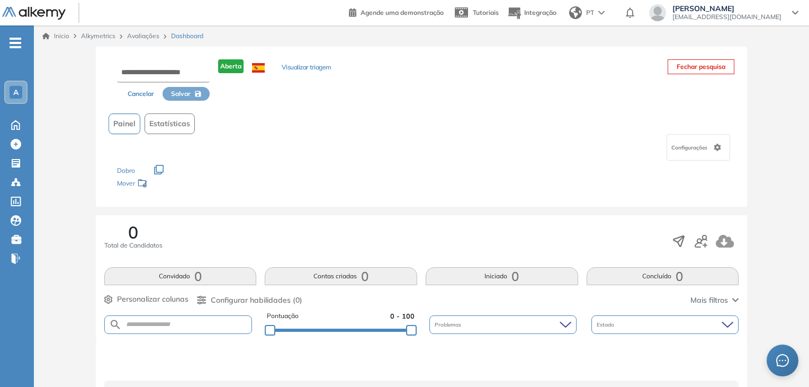
click at [311, 114] on div "Painel Estatísticas" at bounding box center [422, 123] width 627 height 21
click at [708, 138] on div "Configurações" at bounding box center [699, 147] width 64 height 26
click at [590, 123] on div "Painel Estatísticas" at bounding box center [422, 123] width 627 height 21
click at [674, 70] on button "Fechar pesquisa" at bounding box center [701, 66] width 67 height 15
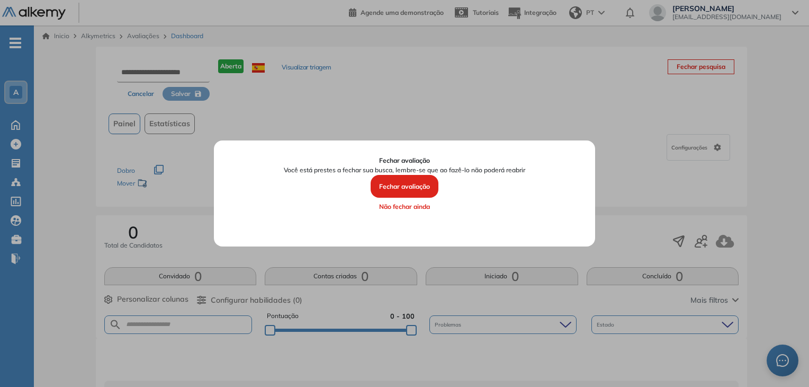
click at [404, 205] on button "Não fechar ainda" at bounding box center [404, 207] width 351 height 18
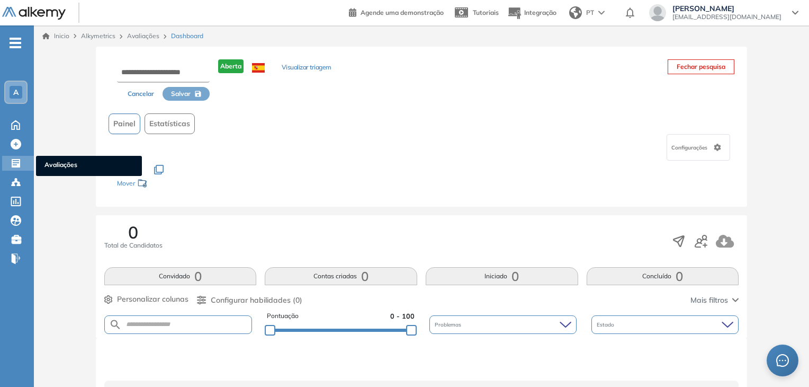
click at [15, 161] on icon at bounding box center [16, 163] width 8 height 8
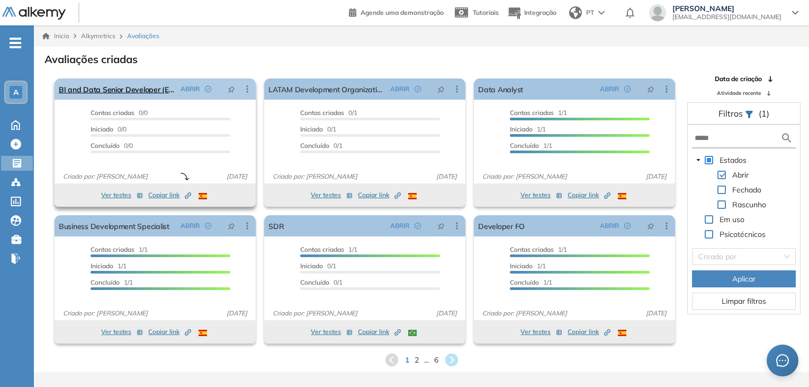
click at [250, 90] on icon at bounding box center [247, 89] width 11 height 11
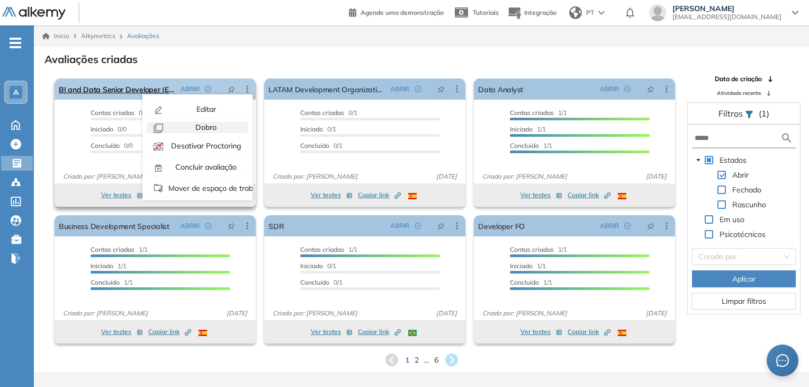
click at [201, 131] on span "Dobro" at bounding box center [204, 127] width 23 height 10
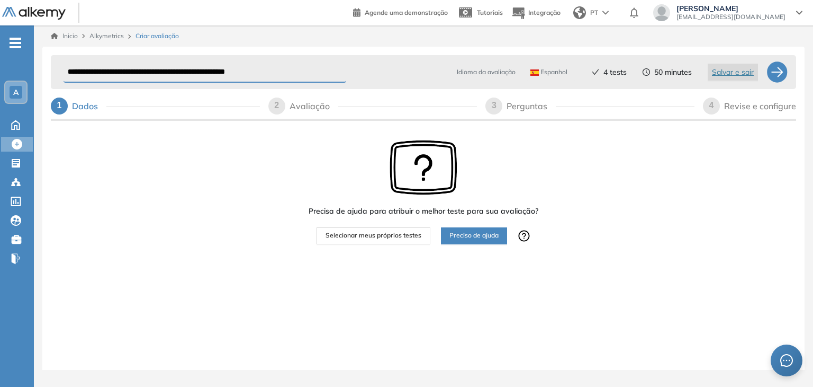
click at [560, 70] on span "Espanhol" at bounding box center [549, 72] width 37 height 8
click at [547, 132] on li "Português" at bounding box center [550, 133] width 38 height 11
click at [305, 103] on div "Avaliação" at bounding box center [314, 105] width 49 height 17
drag, startPoint x: 106, startPoint y: 73, endPoint x: 52, endPoint y: 68, distance: 53.7
click at [52, 68] on div "**********" at bounding box center [424, 72] width 746 height 34
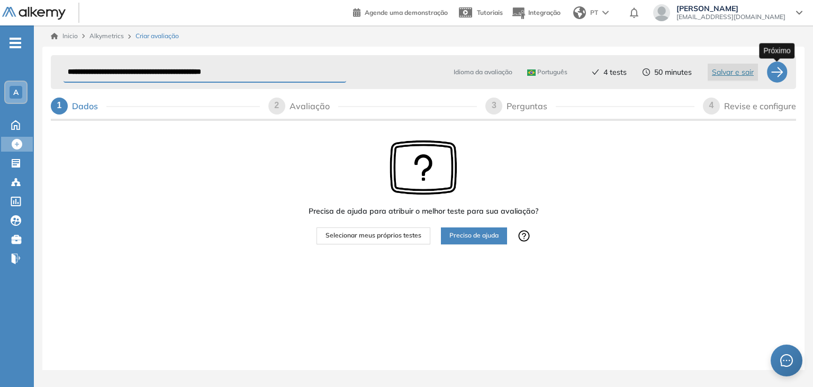
type input "**********"
click at [776, 75] on div at bounding box center [777, 71] width 21 height 21
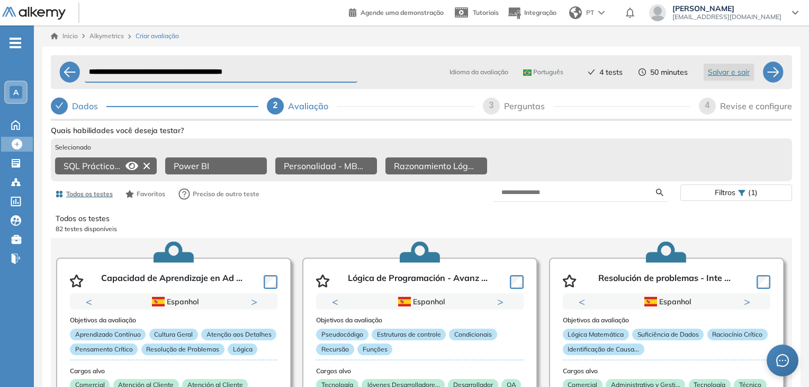
click at [130, 163] on icon at bounding box center [132, 165] width 13 height 13
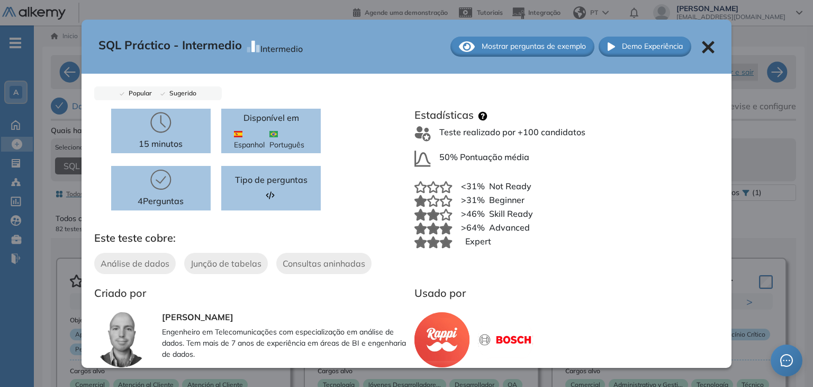
click at [271, 134] on img at bounding box center [274, 134] width 8 height 6
click at [705, 47] on icon at bounding box center [708, 47] width 13 height 13
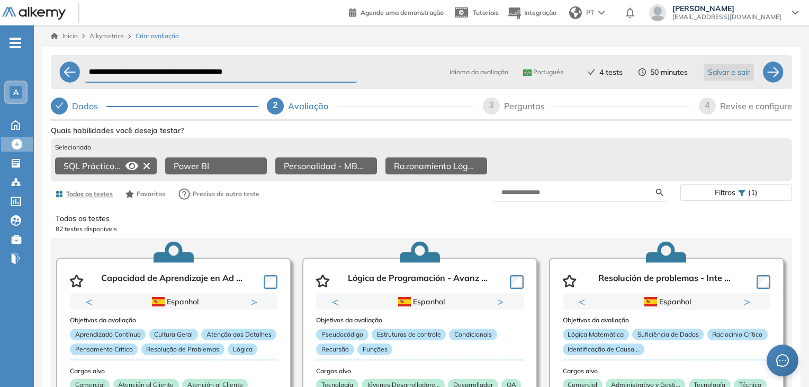
click at [730, 73] on span "Salvar e sair" at bounding box center [729, 72] width 42 height 12
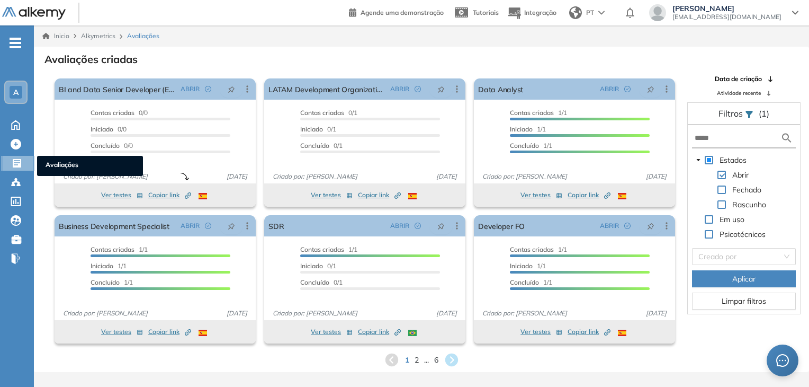
click at [14, 166] on icon at bounding box center [17, 163] width 8 height 8
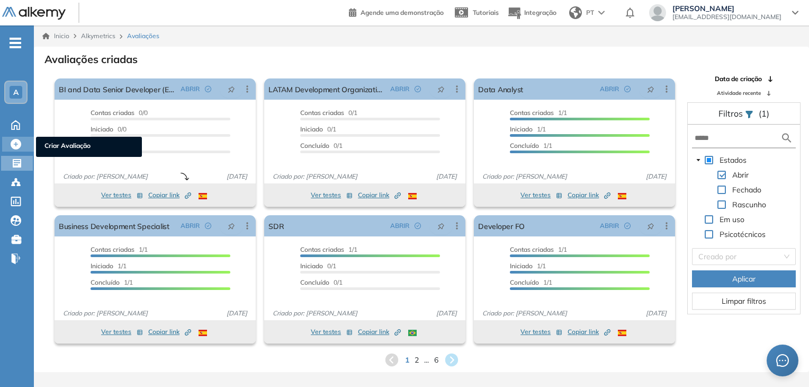
click at [14, 144] on icon at bounding box center [16, 144] width 11 height 11
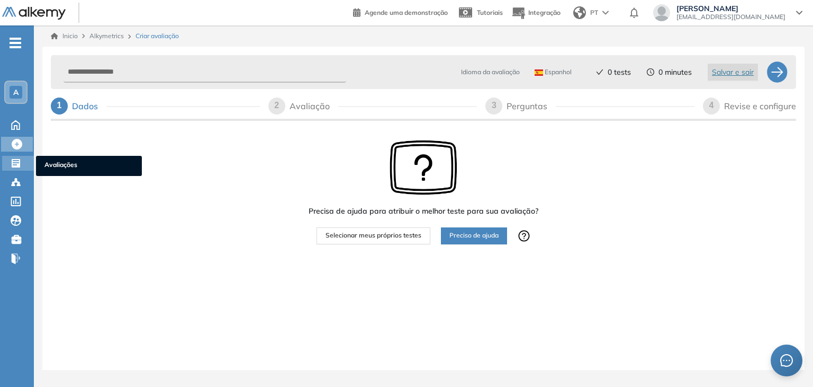
click at [14, 167] on icon at bounding box center [16, 163] width 11 height 11
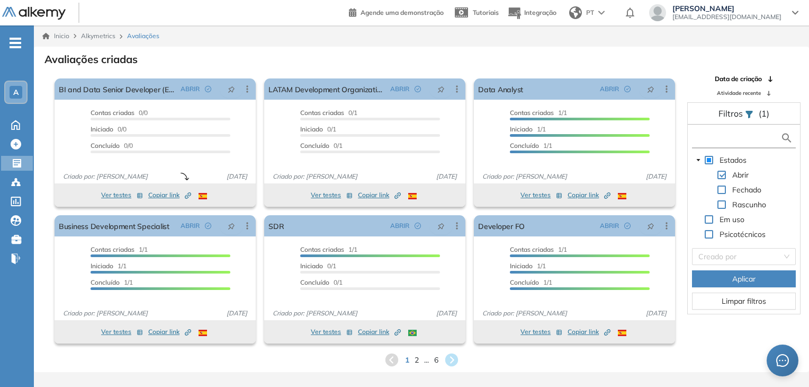
click at [731, 138] on input "text" at bounding box center [738, 137] width 86 height 11
type input "**"
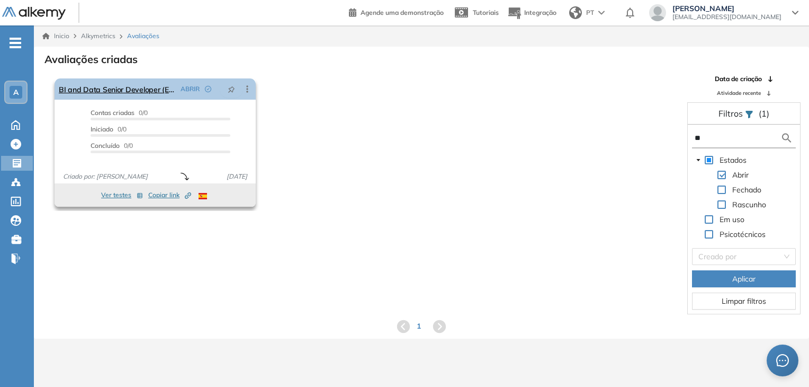
click at [250, 86] on icon at bounding box center [247, 89] width 11 height 11
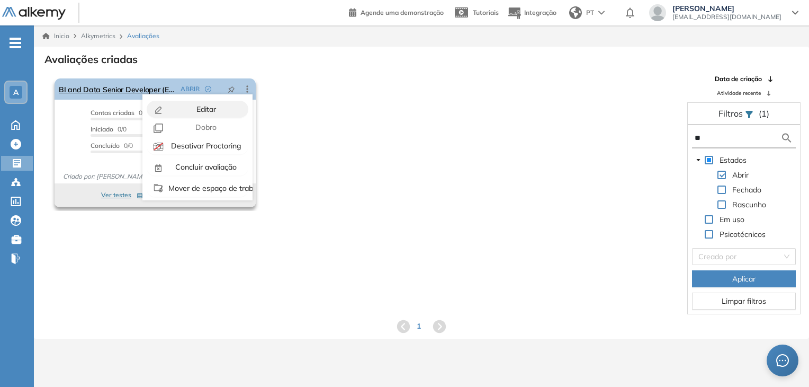
click at [204, 113] on div "Editar" at bounding box center [205, 109] width 78 height 12
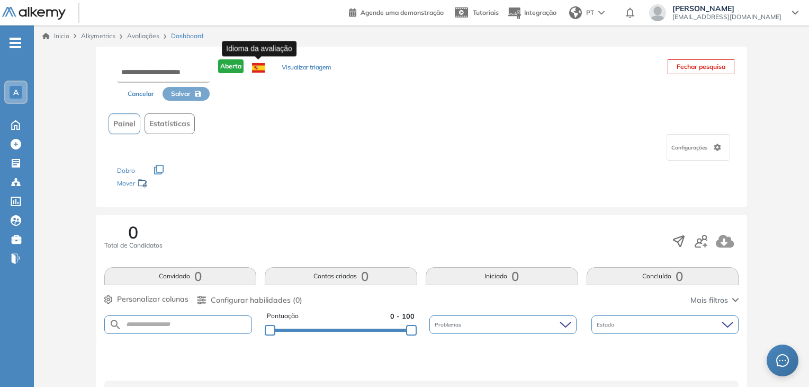
click at [254, 68] on img at bounding box center [258, 68] width 13 height 10
click at [257, 71] on img at bounding box center [258, 68] width 13 height 10
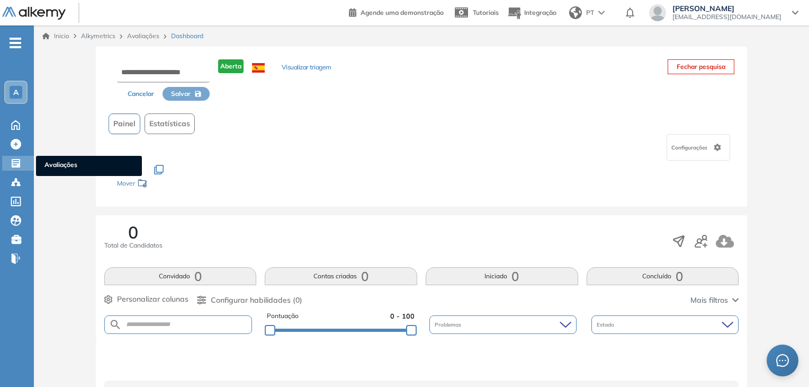
click at [12, 164] on icon at bounding box center [16, 163] width 8 height 8
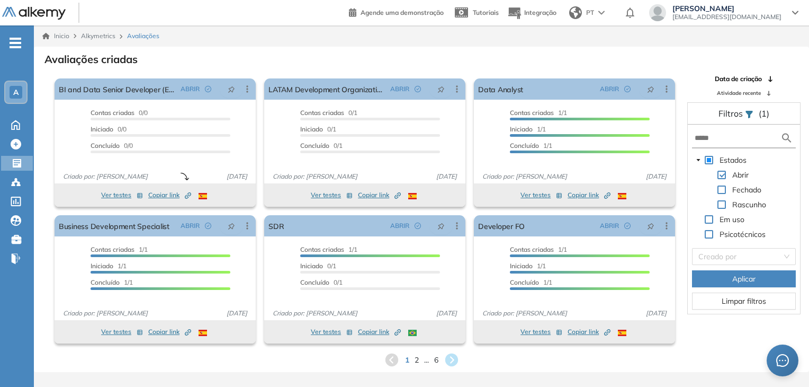
click at [729, 189] on div "Fechado" at bounding box center [727, 190] width 71 height 15
click at [722, 189] on span at bounding box center [722, 189] width 8 height 8
click at [723, 203] on span at bounding box center [722, 204] width 8 height 8
click at [712, 217] on span at bounding box center [709, 219] width 8 height 8
click at [709, 233] on span at bounding box center [709, 234] width 8 height 8
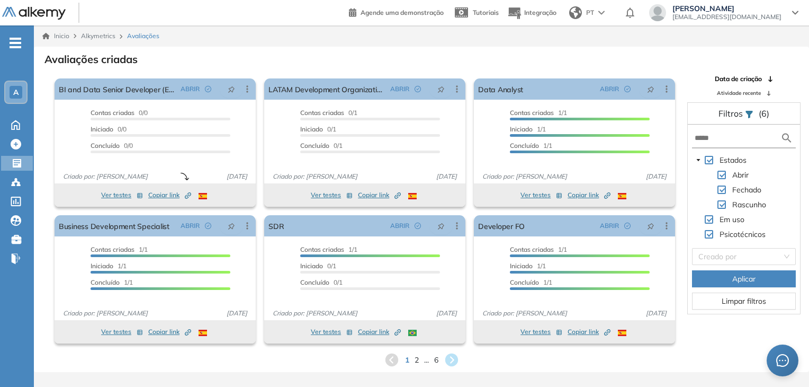
click at [735, 145] on form at bounding box center [744, 139] width 104 height 20
click at [735, 142] on input "text" at bounding box center [738, 137] width 86 height 11
type input "**"
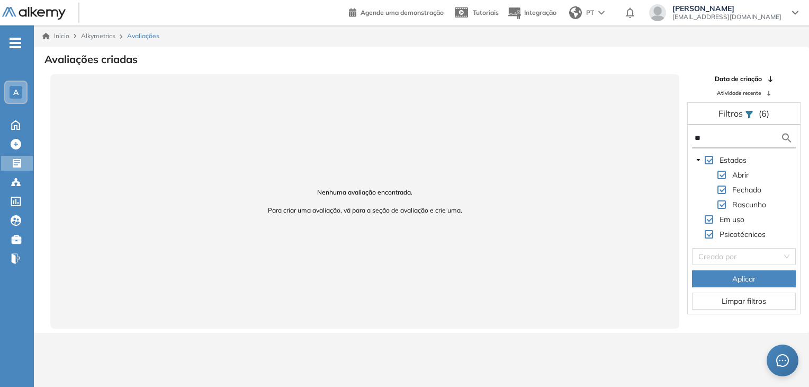
click at [714, 139] on input "**" at bounding box center [738, 137] width 86 height 11
click at [19, 165] on icon at bounding box center [17, 163] width 8 height 8
click at [18, 147] on icon at bounding box center [16, 144] width 11 height 11
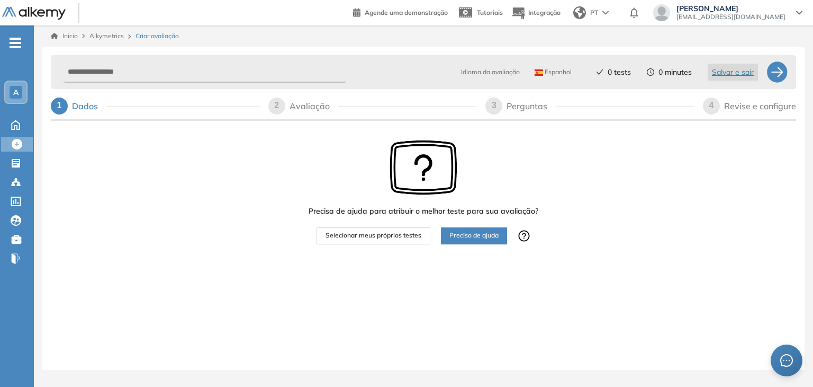
click at [391, 234] on span "Selecionar meus próprios testes" at bounding box center [374, 235] width 96 height 10
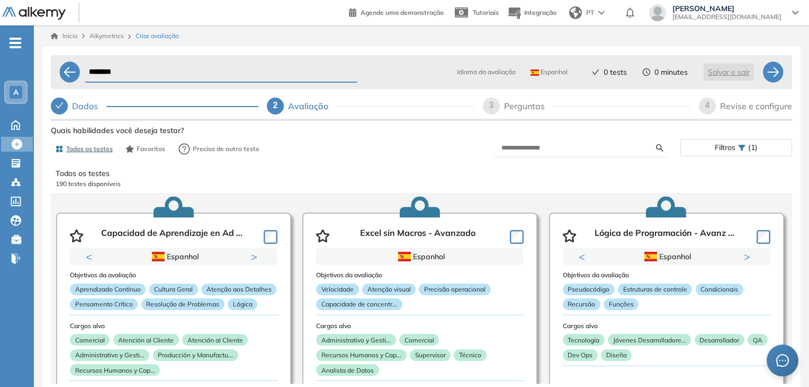
click at [548, 154] on form at bounding box center [580, 148] width 175 height 19
click at [544, 145] on input "text" at bounding box center [579, 148] width 155 height 10
click at [71, 75] on div at bounding box center [69, 71] width 21 height 21
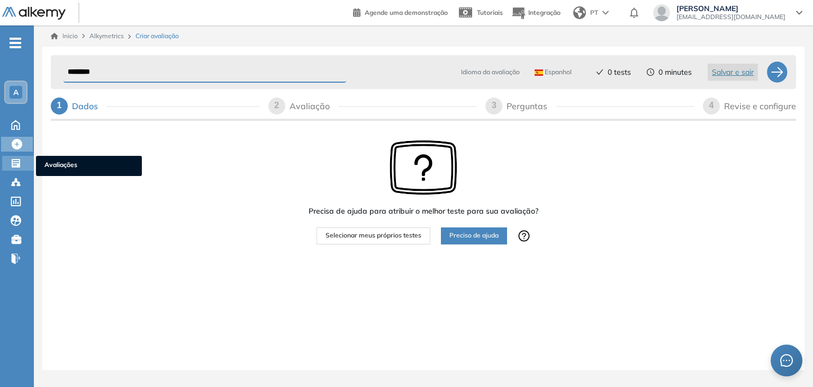
click at [22, 163] on div at bounding box center [17, 162] width 13 height 13
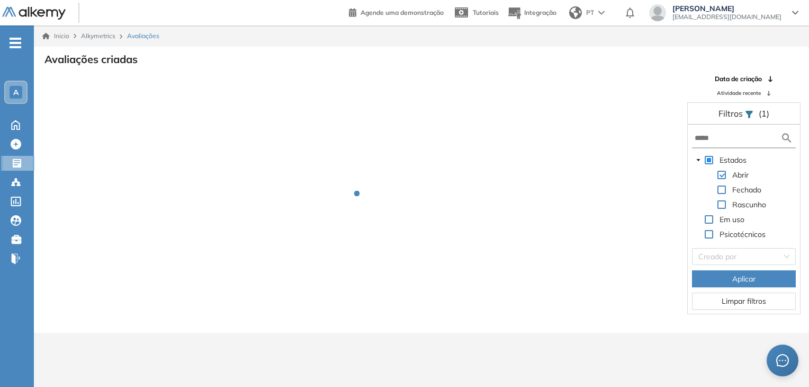
click at [445, 55] on div "Avaliações criadas" at bounding box center [421, 58] width 758 height 15
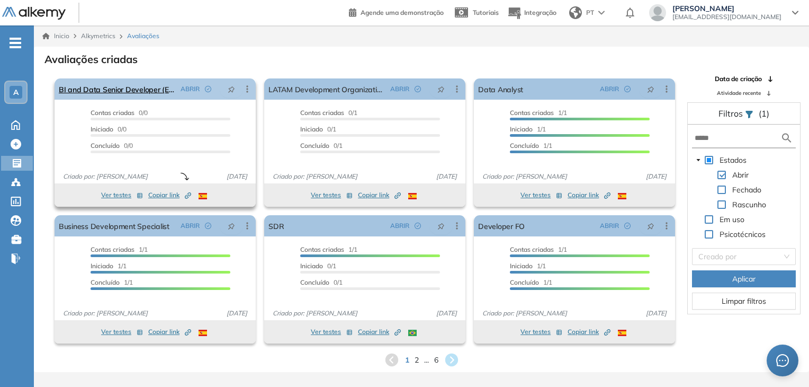
click at [248, 89] on icon at bounding box center [247, 88] width 2 height 7
click at [711, 220] on span at bounding box center [709, 219] width 8 height 8
click at [724, 134] on input "text" at bounding box center [738, 137] width 86 height 11
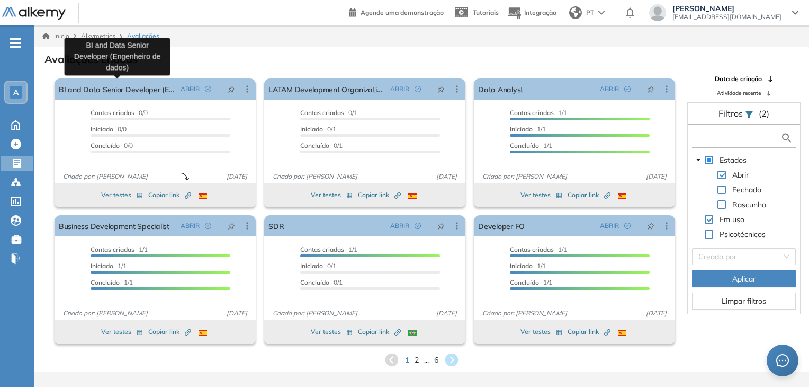
drag, startPoint x: 109, startPoint y: 90, endPoint x: 720, endPoint y: 136, distance: 612.9
click at [720, 136] on input "text" at bounding box center [738, 137] width 86 height 11
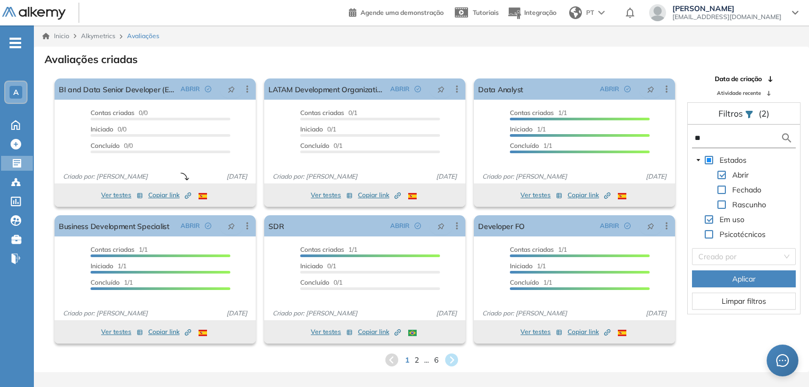
type input "**"
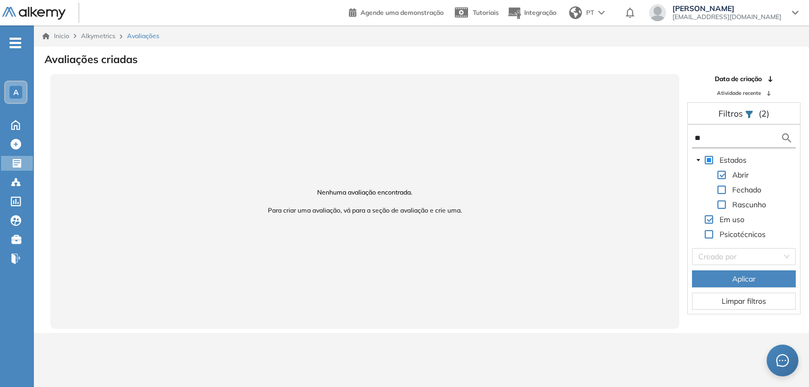
click at [731, 302] on span "Limpar filtros" at bounding box center [744, 301] width 44 height 12
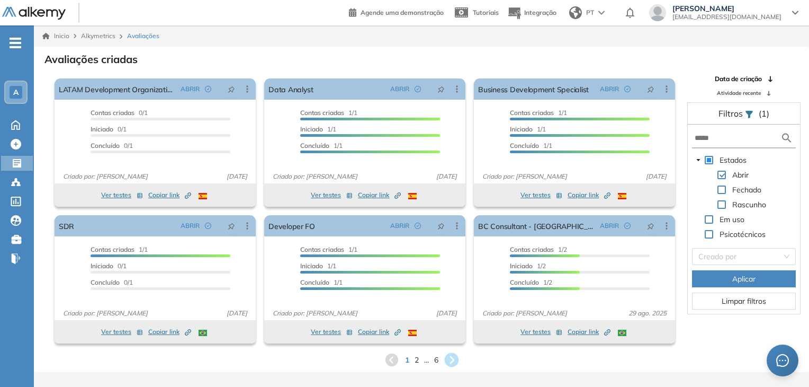
click at [449, 361] on icon at bounding box center [451, 360] width 14 height 14
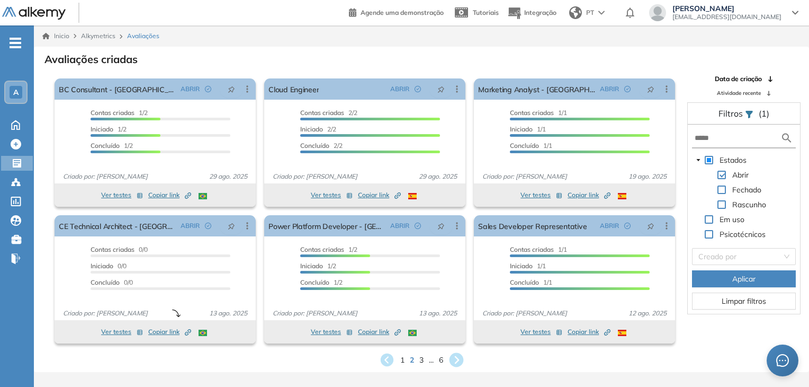
click at [452, 360] on icon at bounding box center [456, 360] width 14 height 14
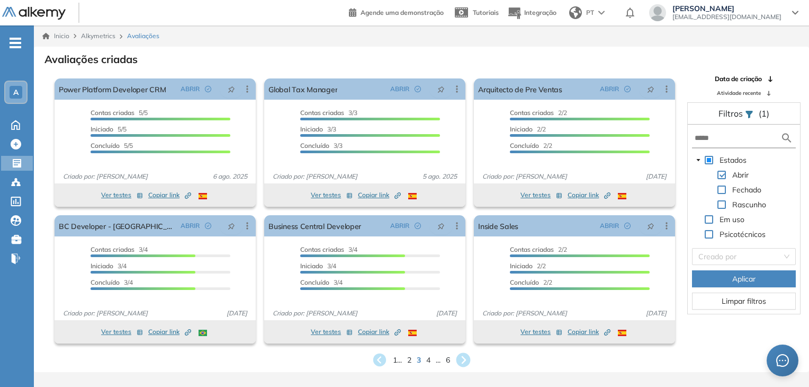
click at [465, 361] on icon at bounding box center [463, 359] width 17 height 17
click at [461, 357] on icon at bounding box center [464, 360] width 14 height 14
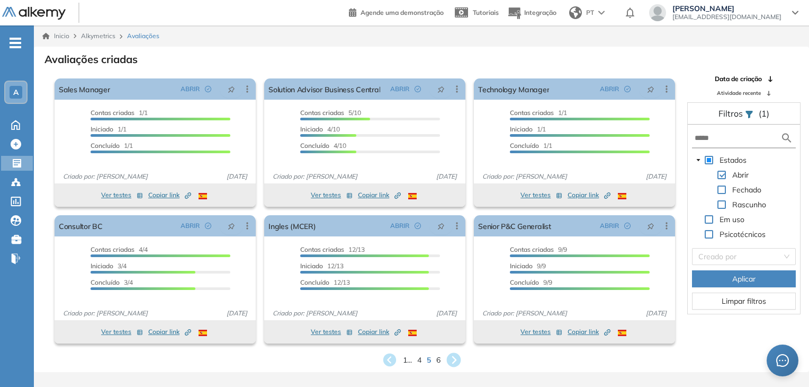
click at [455, 357] on icon at bounding box center [453, 360] width 14 height 14
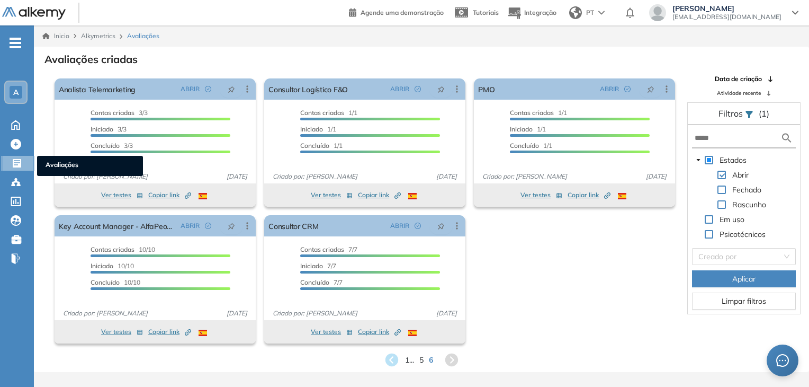
click at [21, 161] on icon at bounding box center [17, 163] width 8 height 8
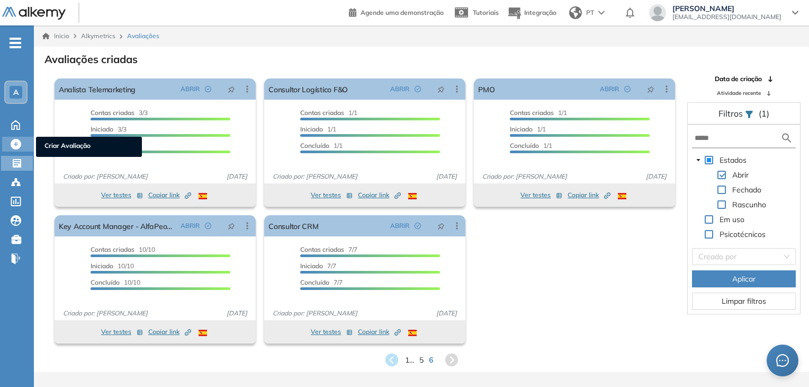
click at [25, 143] on div "Criar Avaliação Criar Avaliação" at bounding box center [18, 144] width 32 height 15
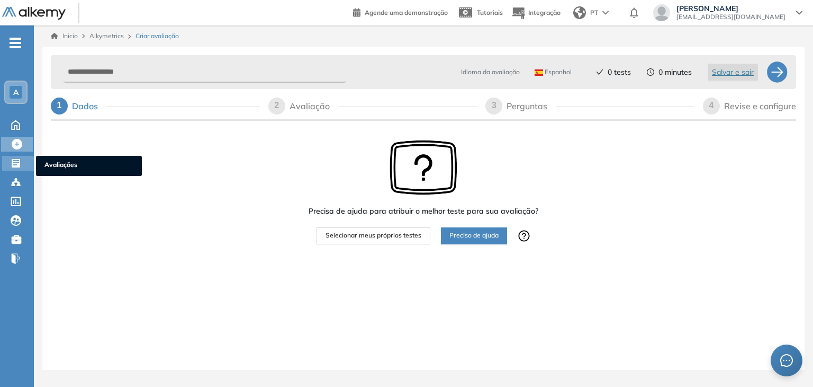
click at [15, 164] on icon at bounding box center [16, 163] width 11 height 11
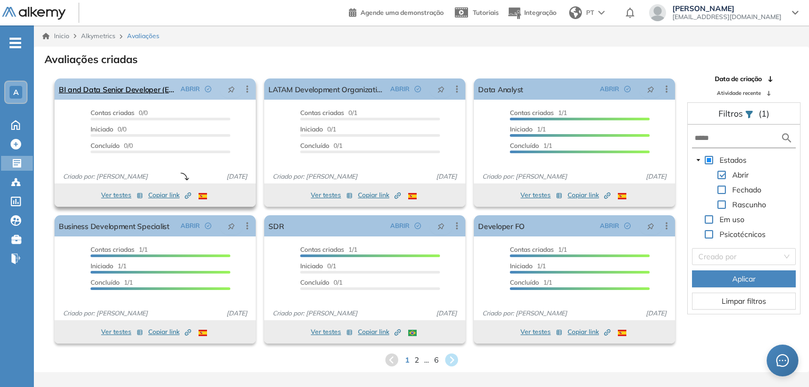
click at [248, 87] on icon at bounding box center [247, 89] width 11 height 11
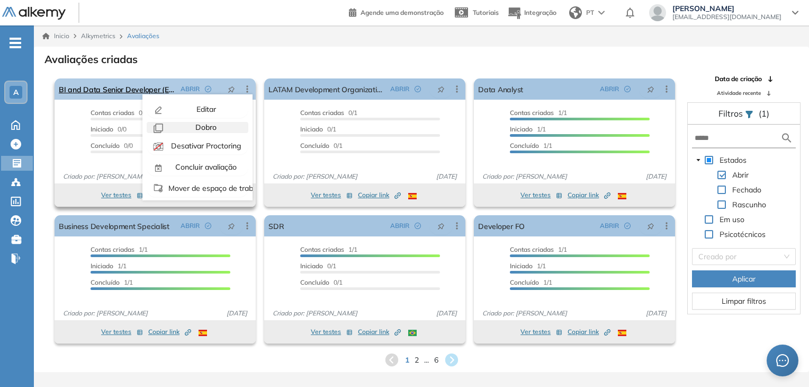
click at [182, 127] on div "Dobro" at bounding box center [205, 127] width 78 height 11
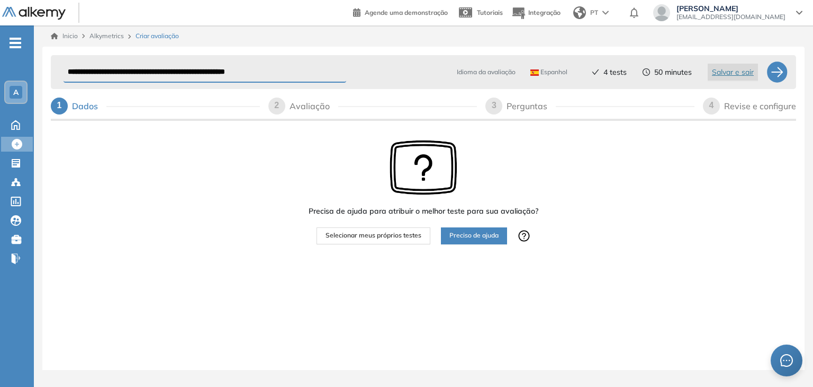
drag, startPoint x: 106, startPoint y: 71, endPoint x: 56, endPoint y: 69, distance: 49.8
click at [56, 69] on div "**********" at bounding box center [424, 72] width 746 height 34
type input "**********"
click at [542, 66] on div "Espanhol" at bounding box center [551, 72] width 50 height 17
click at [539, 133] on li "Português" at bounding box center [550, 133] width 38 height 11
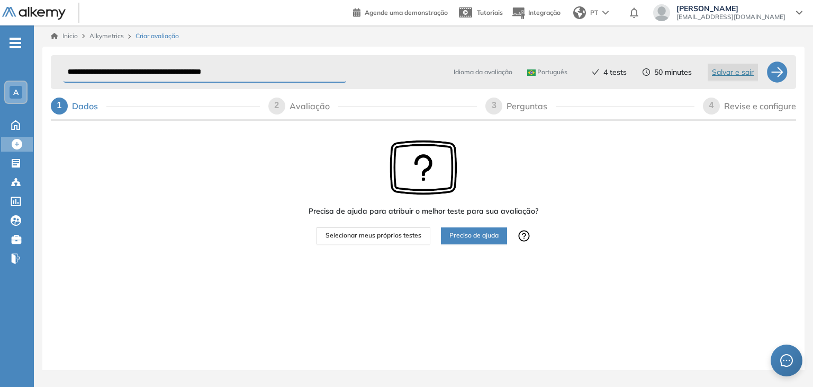
click at [392, 234] on span "Selecionar meus próprios testes" at bounding box center [374, 235] width 96 height 10
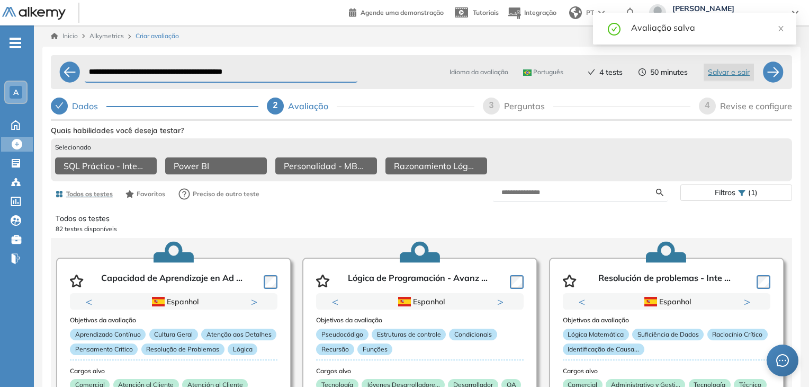
click at [525, 105] on div "Perguntas" at bounding box center [528, 105] width 49 height 17
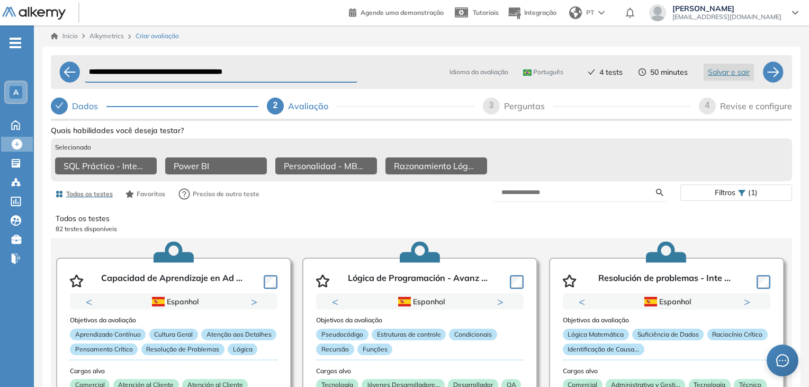
select select "*****"
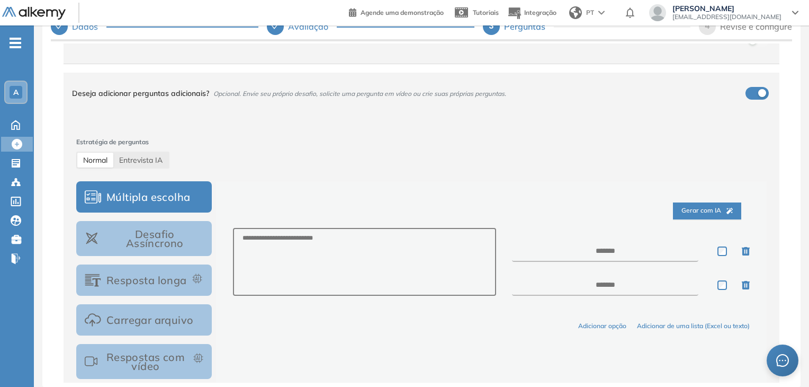
scroll to position [18, 0]
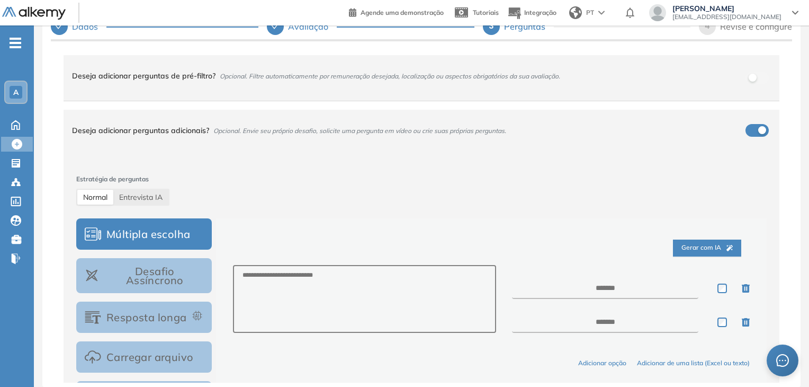
click at [753, 134] on div "Deseja adicionar perguntas adicionais? Opcional. Envie seu próprio desafio, sol…" at bounding box center [415, 130] width 686 height 29
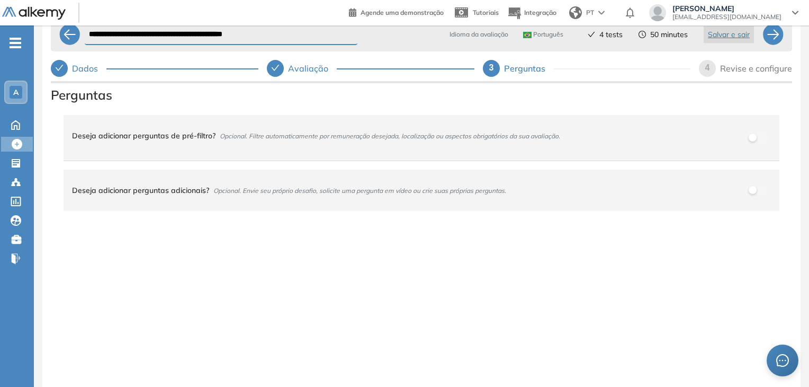
scroll to position [0, 0]
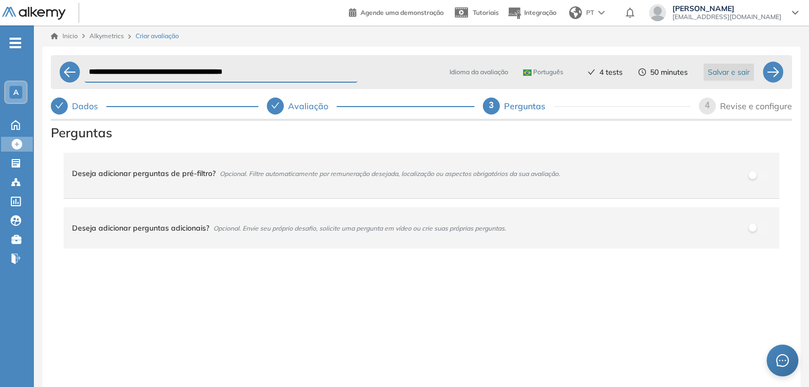
click at [718, 69] on span "Salvar e sair" at bounding box center [729, 72] width 42 height 12
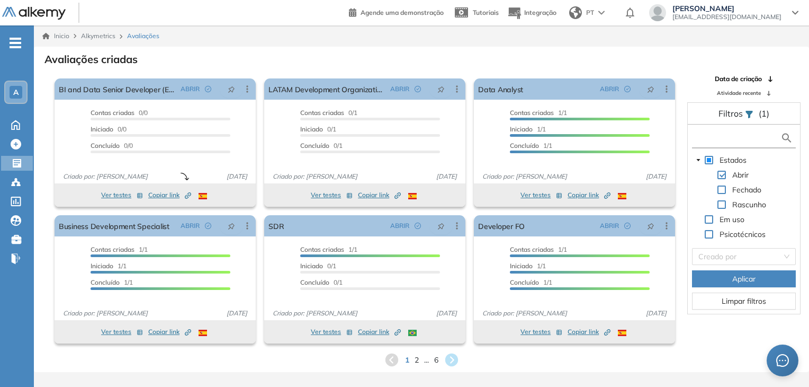
click at [722, 135] on input "text" at bounding box center [738, 137] width 86 height 11
type input "**"
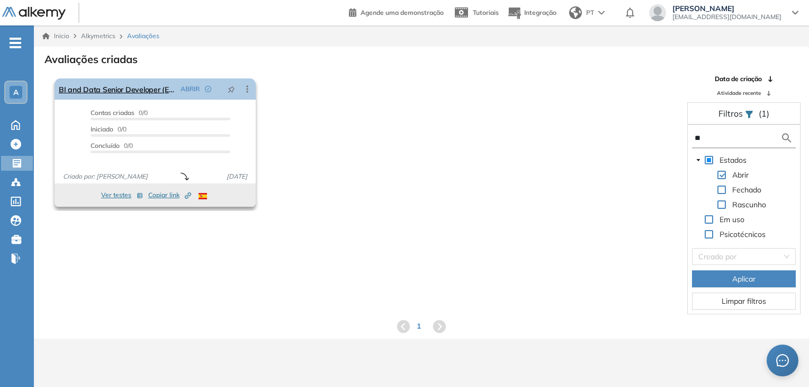
click at [246, 91] on icon at bounding box center [247, 89] width 11 height 11
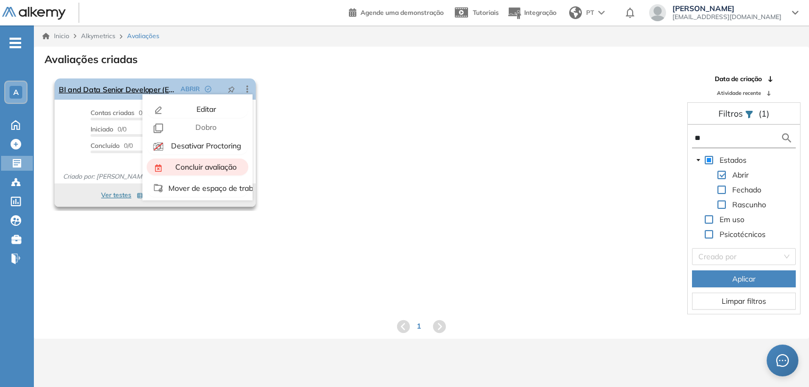
click at [201, 167] on span "Concluir avaliação" at bounding box center [205, 167] width 64 height 10
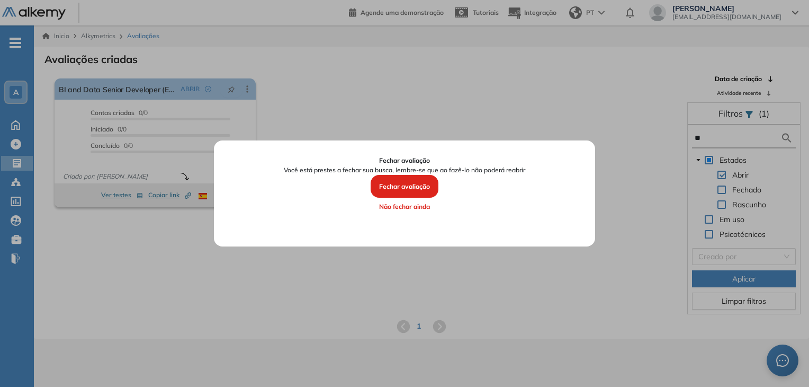
click at [412, 185] on button "Fechar avaliação" at bounding box center [405, 186] width 68 height 23
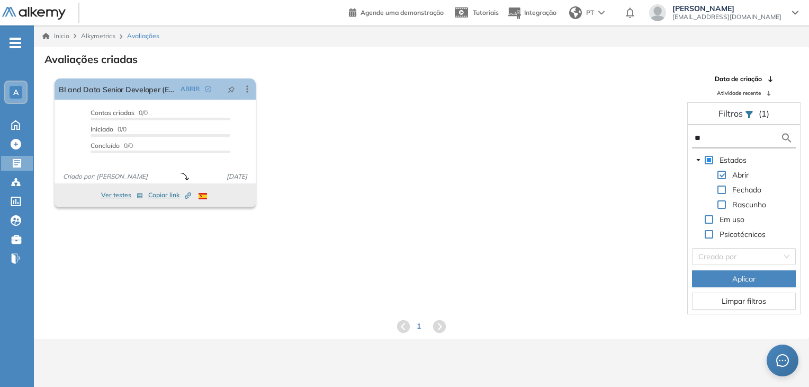
click at [722, 204] on span at bounding box center [722, 204] width 8 height 8
click at [714, 221] on div "Em uso" at bounding box center [719, 220] width 55 height 15
click at [708, 221] on span at bounding box center [709, 219] width 8 height 8
click at [708, 215] on span at bounding box center [709, 219] width 8 height 8
click at [711, 157] on span at bounding box center [709, 160] width 8 height 8
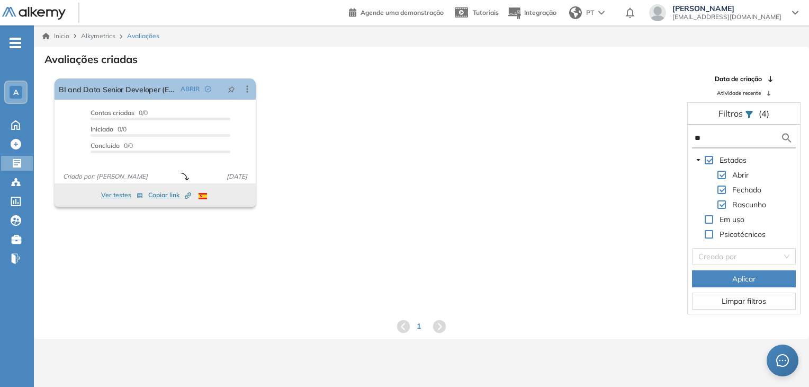
click at [752, 278] on span "Aplicar" at bounding box center [743, 279] width 23 height 12
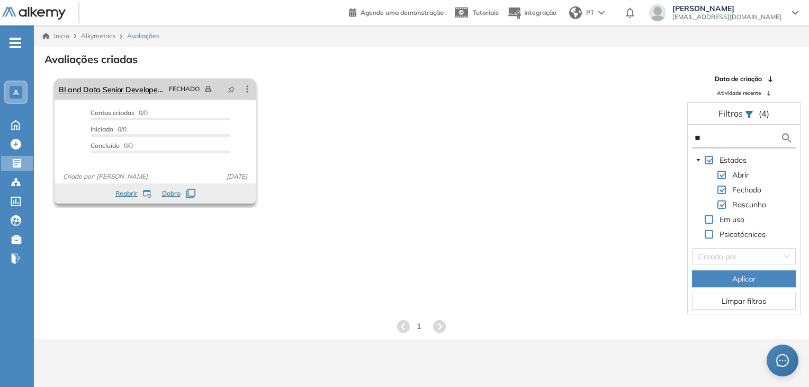
click at [248, 89] on icon at bounding box center [247, 89] width 11 height 11
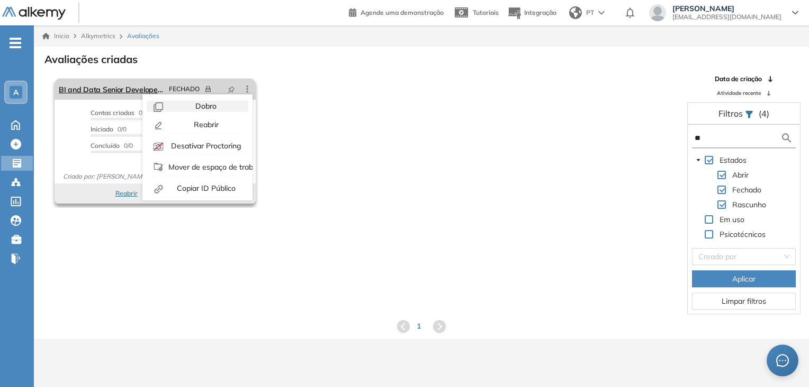
click at [212, 109] on span "Dobro" at bounding box center [204, 106] width 23 height 10
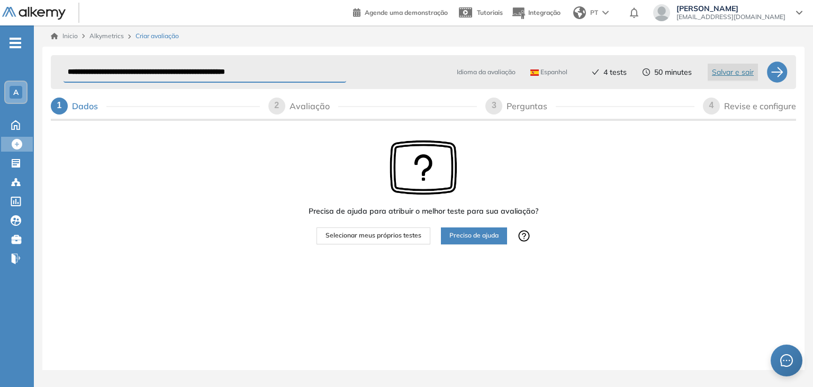
drag, startPoint x: 104, startPoint y: 73, endPoint x: 56, endPoint y: 70, distance: 48.2
click at [56, 70] on div "**********" at bounding box center [424, 72] width 746 height 34
drag, startPoint x: 288, startPoint y: 72, endPoint x: 189, endPoint y: 70, distance: 99.6
click at [189, 70] on input "**********" at bounding box center [205, 72] width 283 height 21
type input "**********"
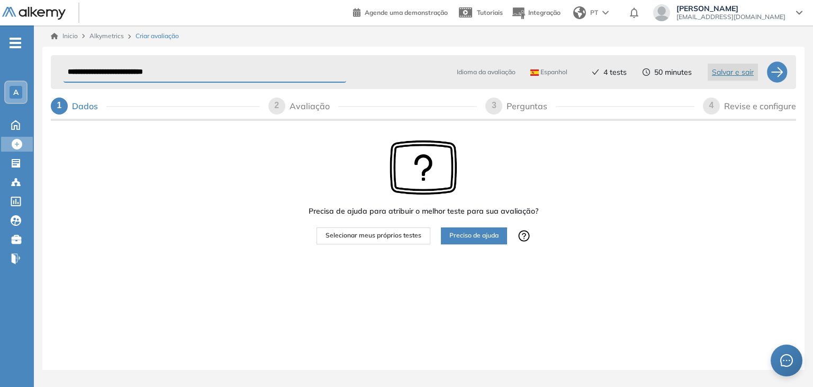
click at [548, 75] on div "Espanhol" at bounding box center [551, 72] width 50 height 17
click at [563, 132] on li "Português" at bounding box center [550, 133] width 38 height 11
click at [280, 108] on div "2" at bounding box center [277, 105] width 17 height 17
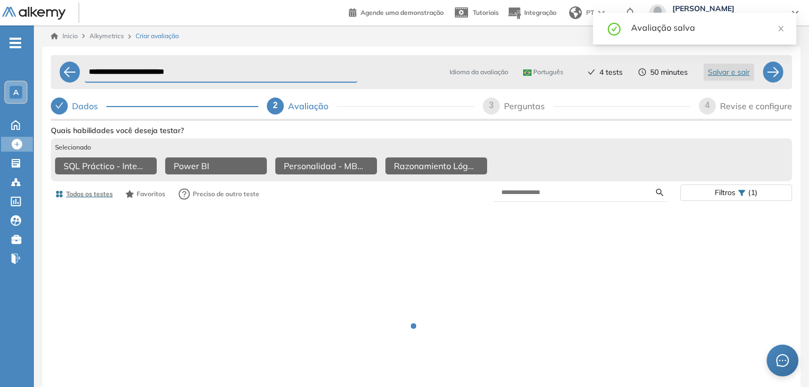
click at [278, 103] on span "2" at bounding box center [275, 105] width 5 height 9
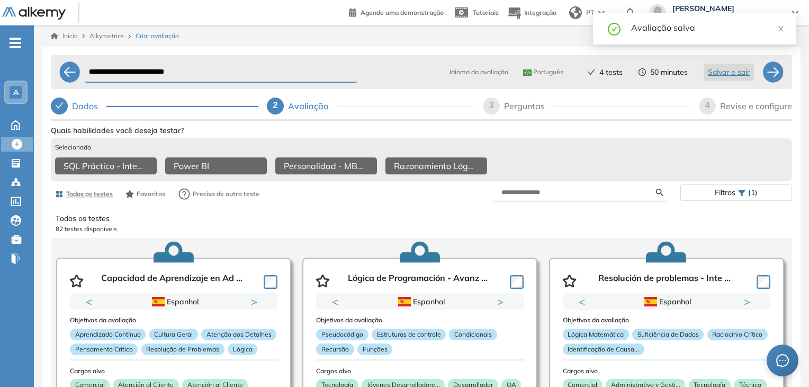
drag, startPoint x: 530, startPoint y: 111, endPoint x: 526, endPoint y: 105, distance: 6.9
click at [528, 109] on div "Perguntas" at bounding box center [528, 105] width 49 height 17
select select "*****"
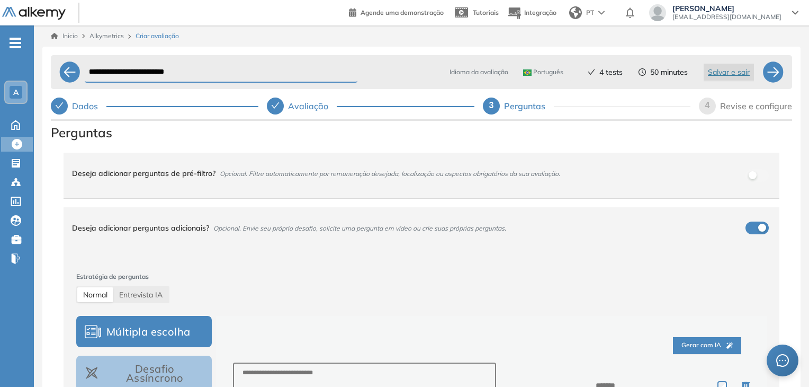
click at [742, 227] on div "Deseja adicionar perguntas adicionais? Opcional. Envie seu próprio desafio, sol…" at bounding box center [415, 227] width 686 height 29
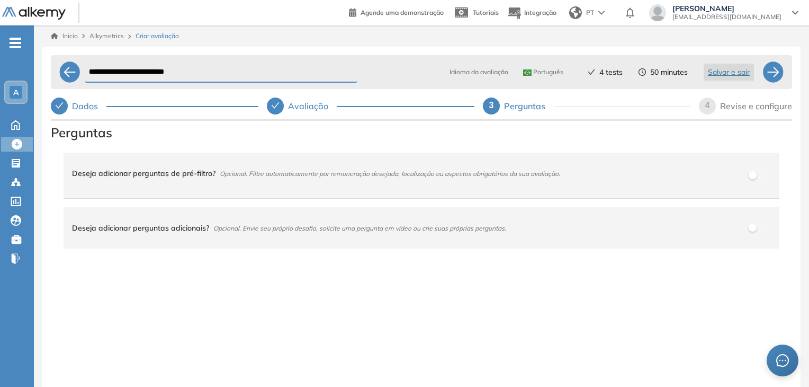
click at [710, 109] on div "4" at bounding box center [707, 105] width 17 height 17
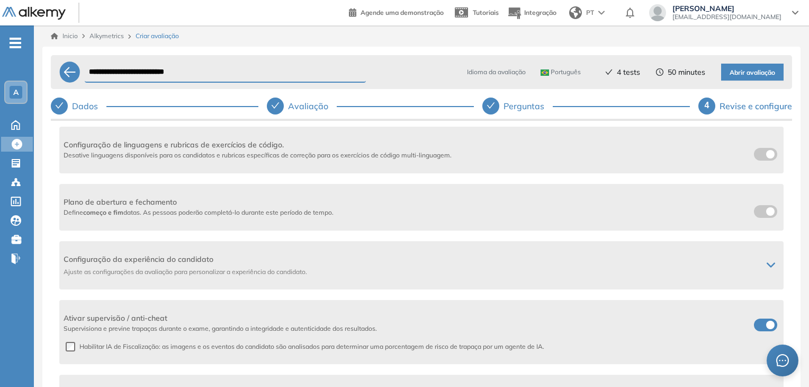
scroll to position [291, 0]
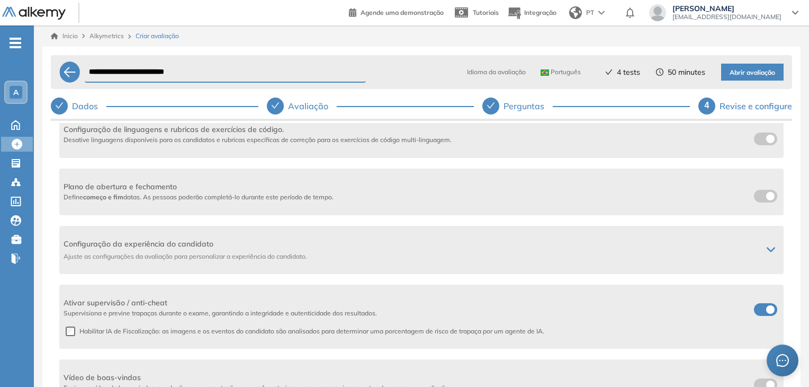
click at [757, 309] on span at bounding box center [758, 307] width 8 height 8
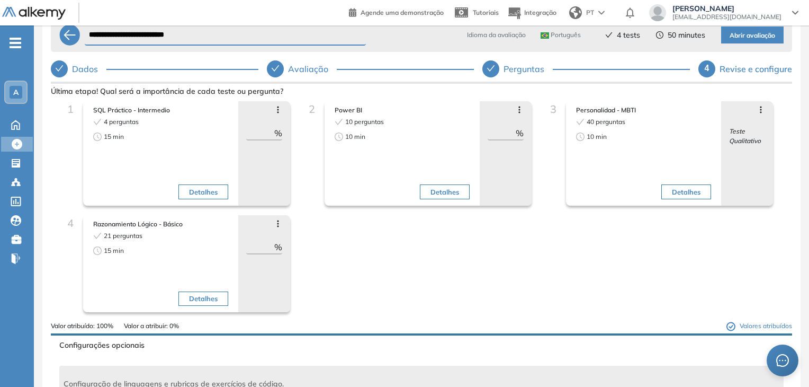
scroll to position [0, 0]
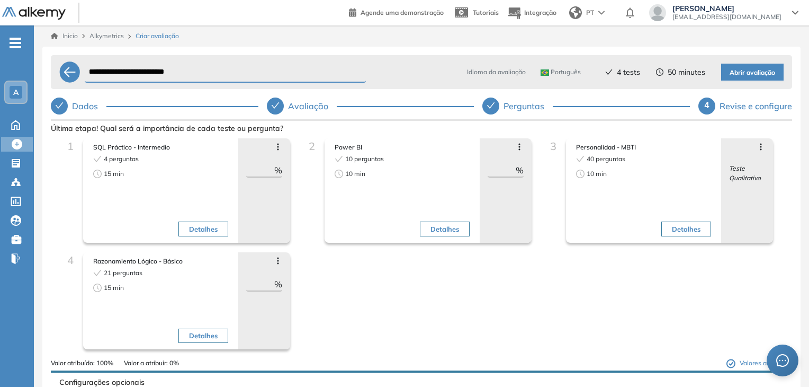
click at [732, 75] on span "Abrir avaliação" at bounding box center [753, 73] width 46 height 10
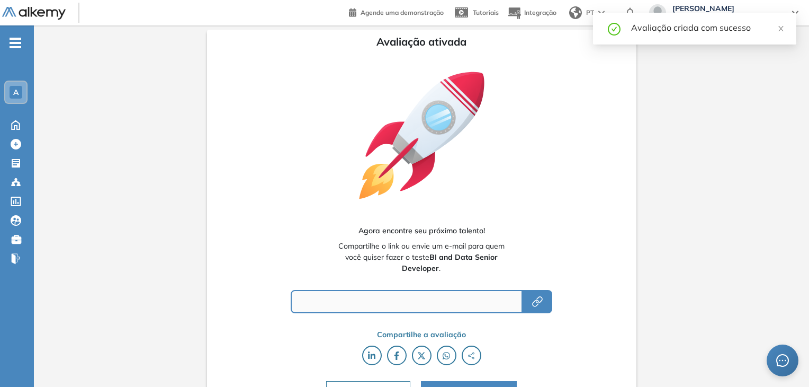
type input "**********"
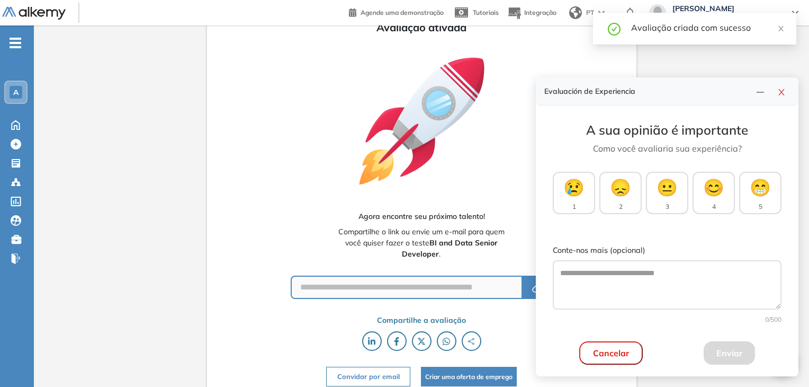
scroll to position [22, 0]
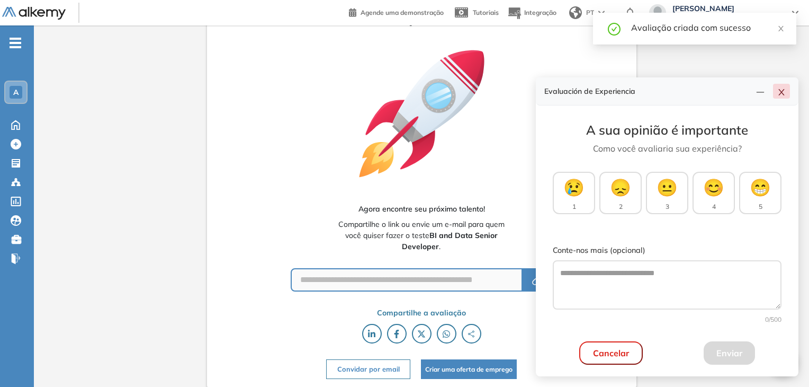
click at [781, 93] on icon "close" at bounding box center [782, 92] width 6 height 6
